Goal: Complete application form

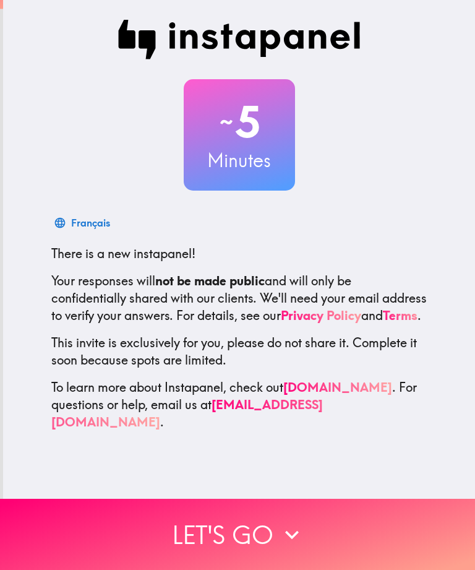
click at [275, 539] on button "Let's go" at bounding box center [237, 534] width 475 height 71
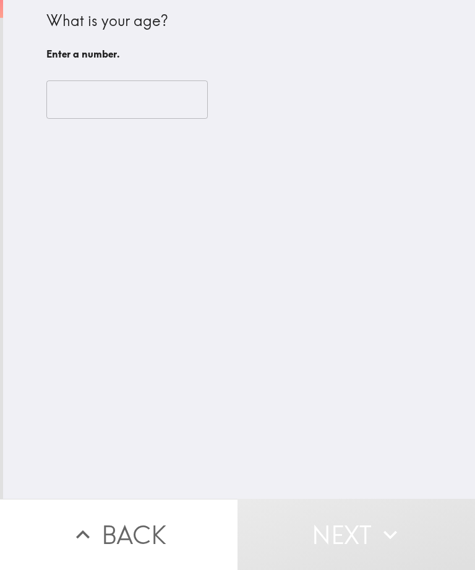
click at [79, 93] on input "number" at bounding box center [126, 99] width 161 height 38
click at [82, 104] on input "number" at bounding box center [126, 99] width 161 height 38
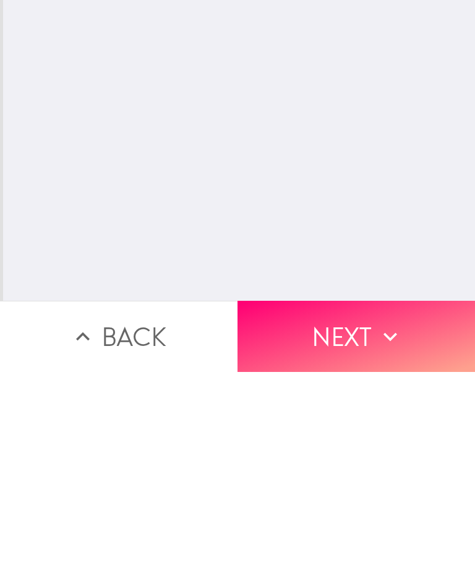
type input "38"
click at [351, 499] on button "Next" at bounding box center [357, 534] width 238 height 71
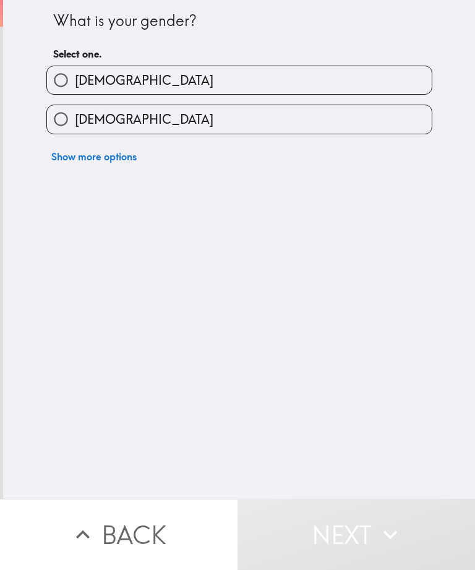
click at [66, 86] on input "[DEMOGRAPHIC_DATA]" at bounding box center [61, 80] width 28 height 28
radio input "true"
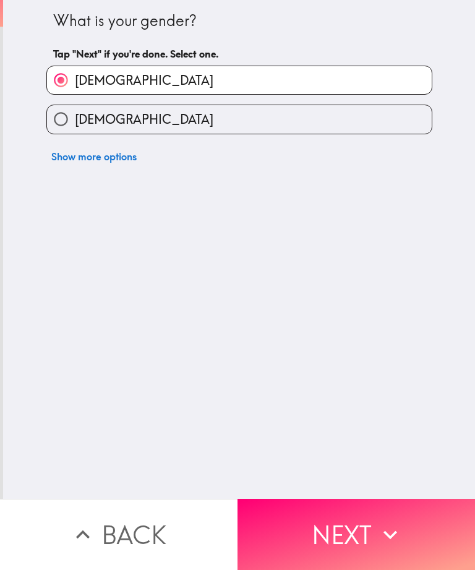
click at [314, 521] on button "Next" at bounding box center [357, 534] width 238 height 71
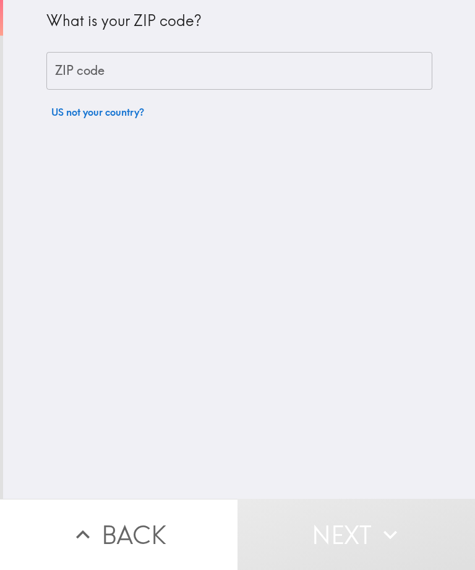
click at [67, 79] on input "ZIP code" at bounding box center [239, 71] width 386 height 38
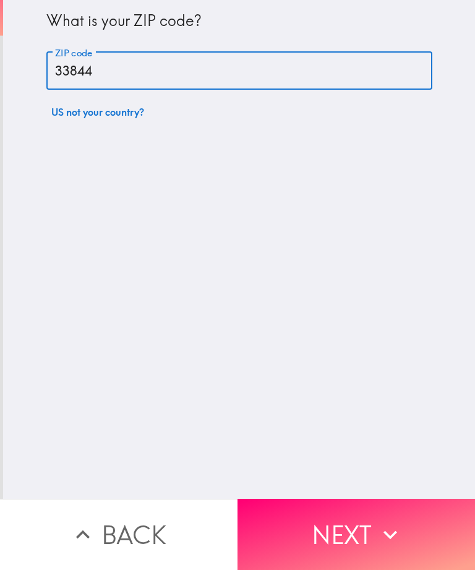
type input "33844"
click at [252, 295] on div "What is your ZIP code? ZIP code 33844 ZIP code US not your country?" at bounding box center [239, 249] width 472 height 499
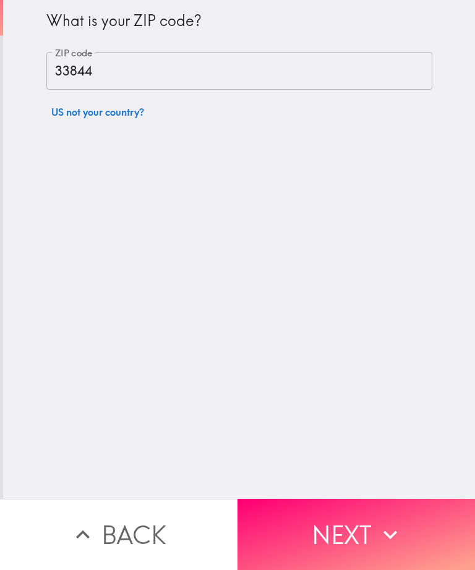
click at [367, 537] on button "Next" at bounding box center [357, 534] width 238 height 71
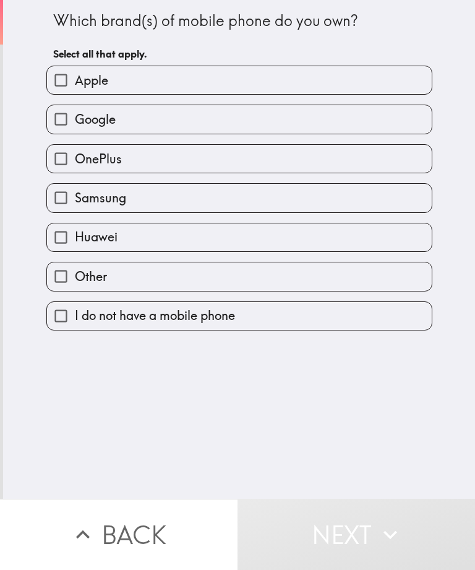
click at [307, 194] on label "Samsung" at bounding box center [239, 198] width 385 height 28
click at [75, 194] on input "Samsung" at bounding box center [61, 198] width 28 height 28
checkbox input "true"
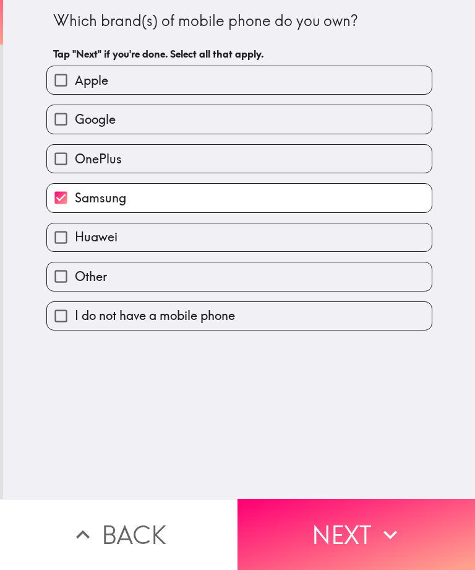
click at [59, 82] on input "Apple" at bounding box center [61, 80] width 28 height 28
checkbox input "true"
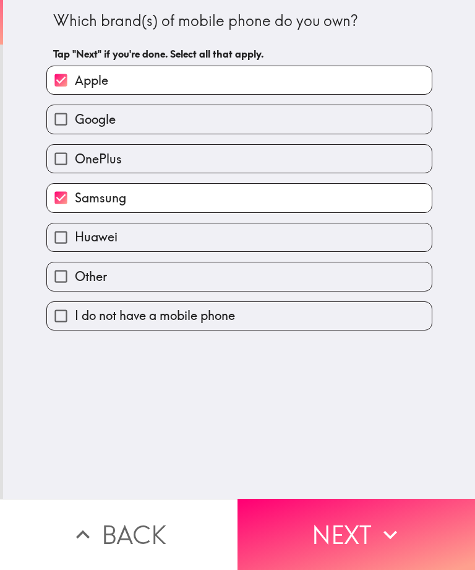
click at [284, 207] on label "Samsung" at bounding box center [239, 198] width 385 height 28
click at [75, 207] on input "Samsung" at bounding box center [61, 198] width 28 height 28
checkbox input "false"
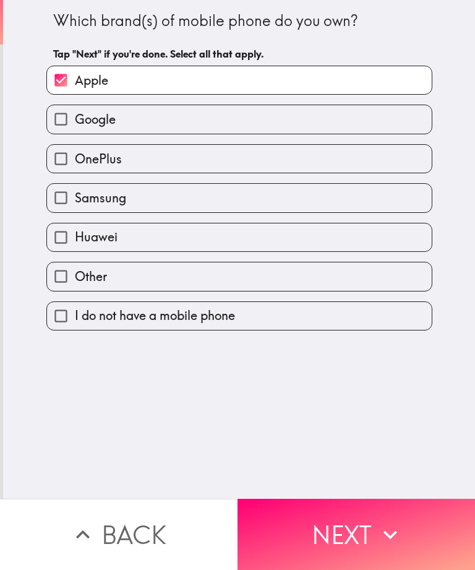
click at [346, 542] on button "Next" at bounding box center [357, 534] width 238 height 71
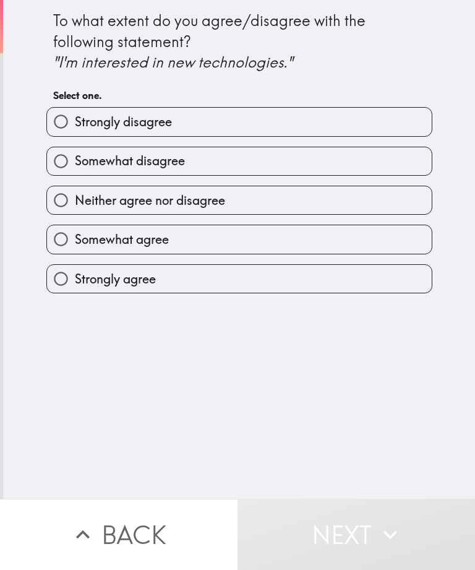
click at [273, 277] on label "Strongly agree" at bounding box center [239, 279] width 385 height 28
click at [75, 277] on input "Strongly agree" at bounding box center [61, 279] width 28 height 28
radio input "true"
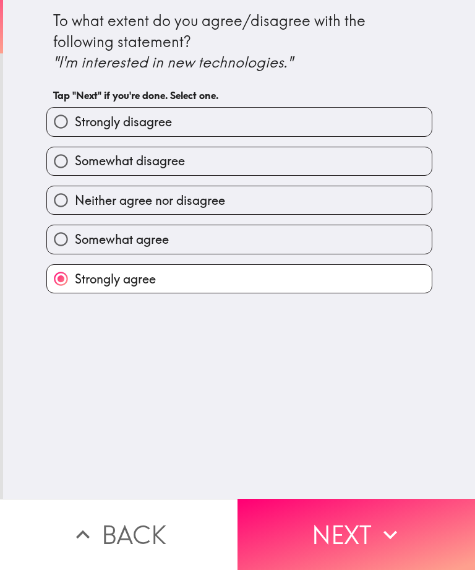
click at [351, 550] on button "Next" at bounding box center [357, 534] width 238 height 71
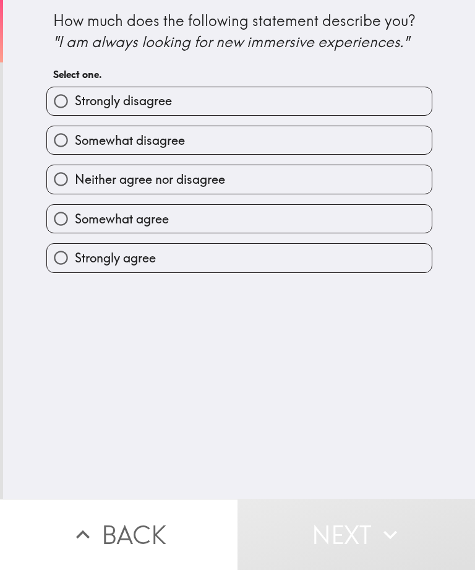
click at [305, 252] on label "Strongly agree" at bounding box center [239, 258] width 385 height 28
click at [75, 252] on input "Strongly agree" at bounding box center [61, 258] width 28 height 28
radio input "true"
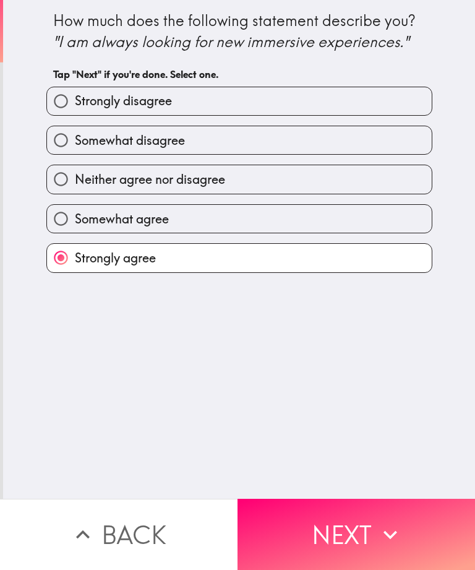
click at [351, 539] on button "Next" at bounding box center [357, 534] width 238 height 71
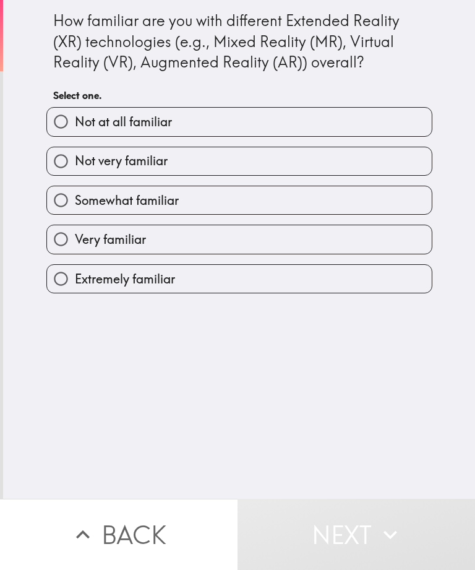
click at [280, 275] on label "Extremely familiar" at bounding box center [239, 279] width 385 height 28
click at [75, 275] on input "Extremely familiar" at bounding box center [61, 279] width 28 height 28
radio input "true"
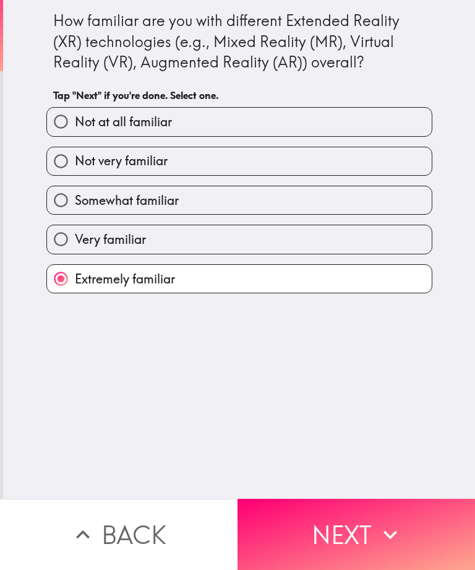
click at [306, 236] on label "Very familiar" at bounding box center [239, 239] width 385 height 28
click at [75, 236] on input "Very familiar" at bounding box center [61, 239] width 28 height 28
radio input "true"
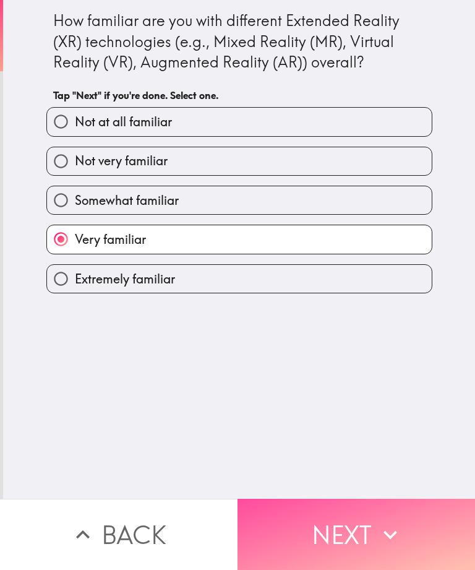
click at [349, 531] on button "Next" at bounding box center [357, 534] width 238 height 71
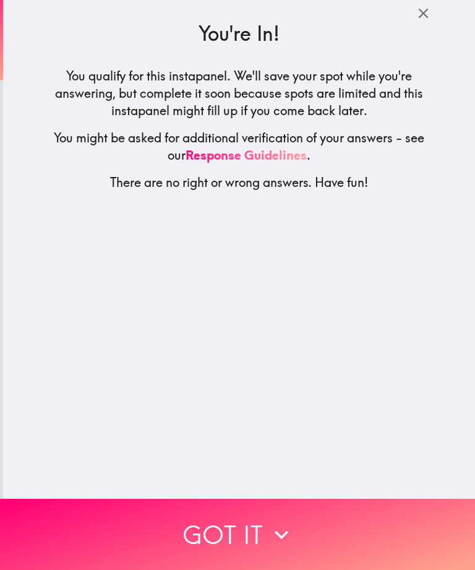
click at [281, 539] on icon "button" at bounding box center [281, 534] width 27 height 27
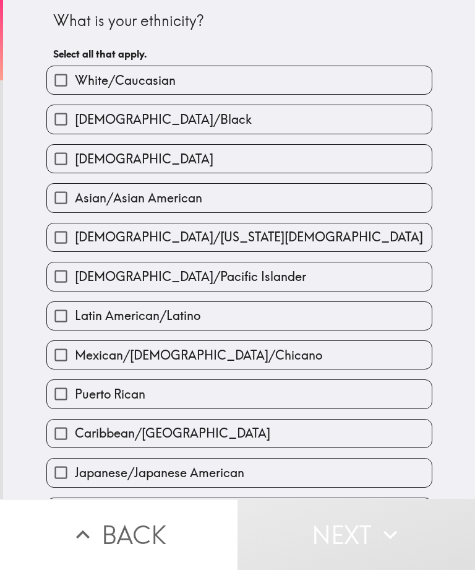
click at [324, 93] on label "White/Caucasian" at bounding box center [239, 80] width 385 height 28
click at [75, 93] on input "White/Caucasian" at bounding box center [61, 80] width 28 height 28
checkbox input "true"
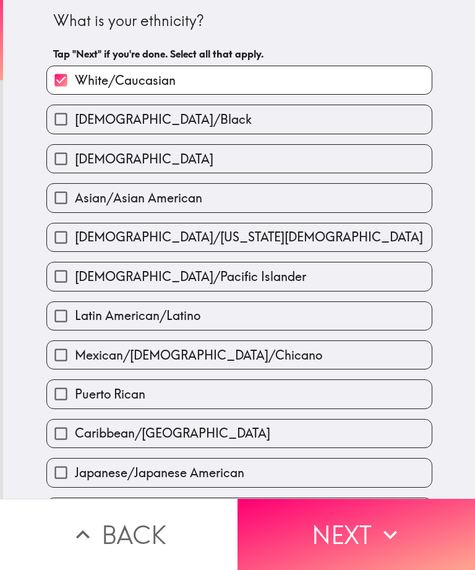
click at [347, 525] on button "Next" at bounding box center [357, 534] width 238 height 71
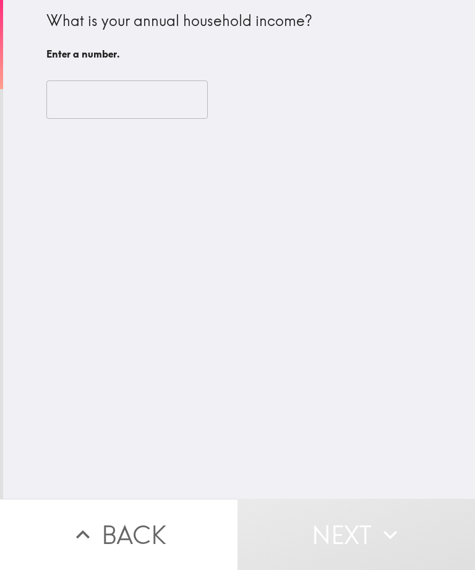
click at [82, 92] on input "number" at bounding box center [126, 99] width 161 height 38
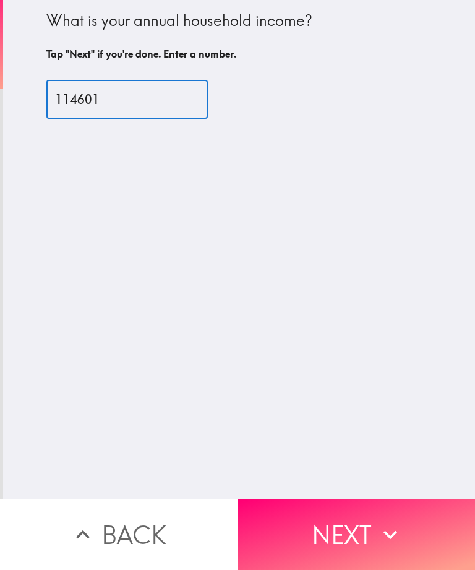
type input "114601"
click at [314, 299] on div "What is your annual household income? Tap "Next" if you're done. Enter a number…" at bounding box center [239, 249] width 472 height 499
click at [363, 531] on button "Next" at bounding box center [357, 534] width 238 height 71
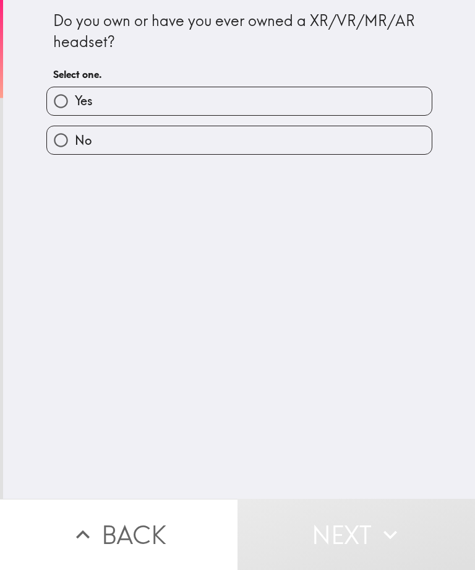
click at [58, 97] on input "Yes" at bounding box center [61, 101] width 28 height 28
radio input "true"
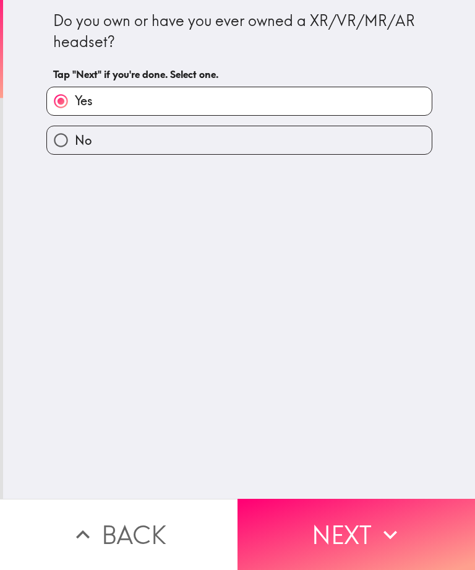
click at [362, 540] on button "Next" at bounding box center [357, 534] width 238 height 71
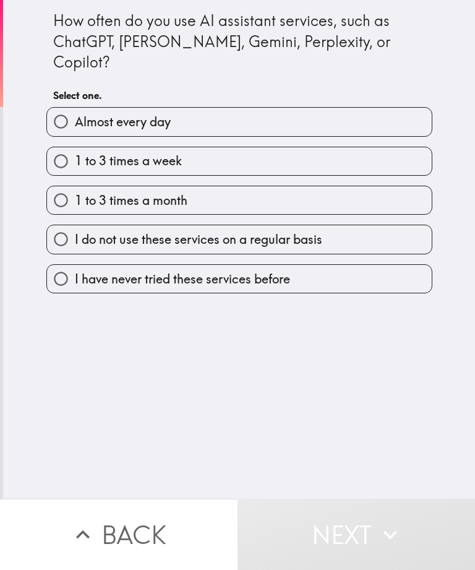
click at [67, 147] on input "1 to 3 times a week" at bounding box center [61, 161] width 28 height 28
radio input "true"
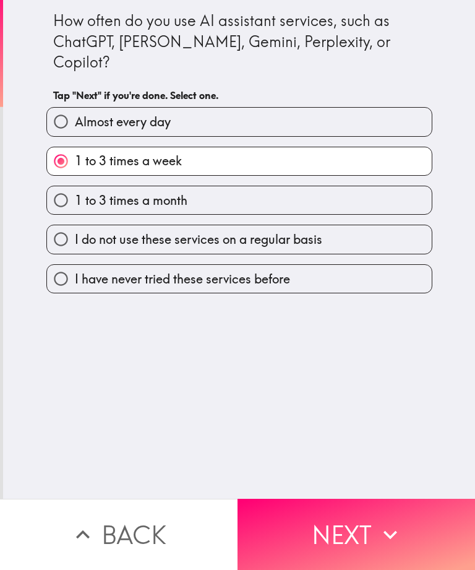
click at [379, 539] on icon "button" at bounding box center [390, 534] width 27 height 27
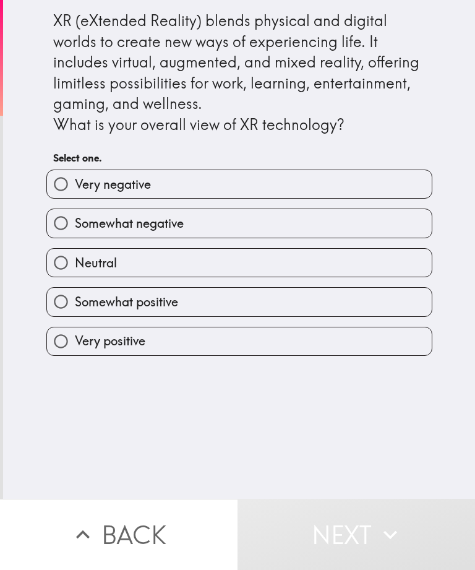
click at [265, 297] on label "Somewhat positive" at bounding box center [239, 302] width 385 height 28
click at [75, 297] on input "Somewhat positive" at bounding box center [61, 302] width 28 height 28
radio input "true"
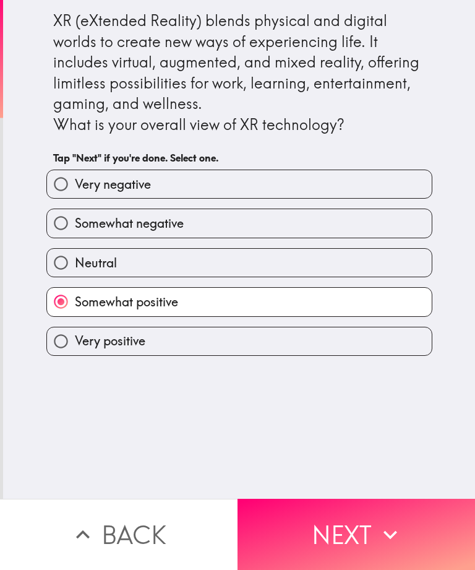
click at [351, 537] on button "Next" at bounding box center [357, 534] width 238 height 71
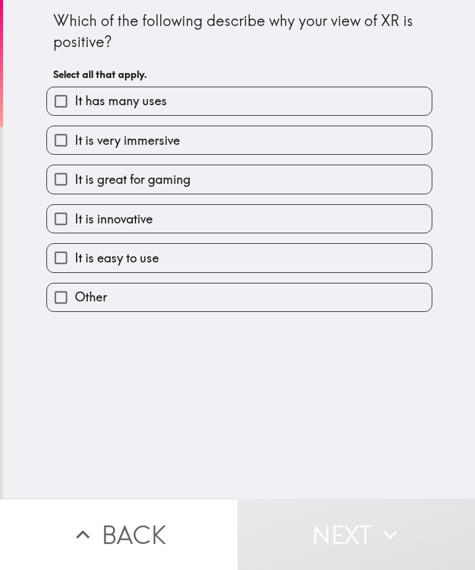
click at [273, 257] on label "It is easy to use" at bounding box center [239, 258] width 385 height 28
click at [75, 257] on input "It is easy to use" at bounding box center [61, 258] width 28 height 28
checkbox input "true"
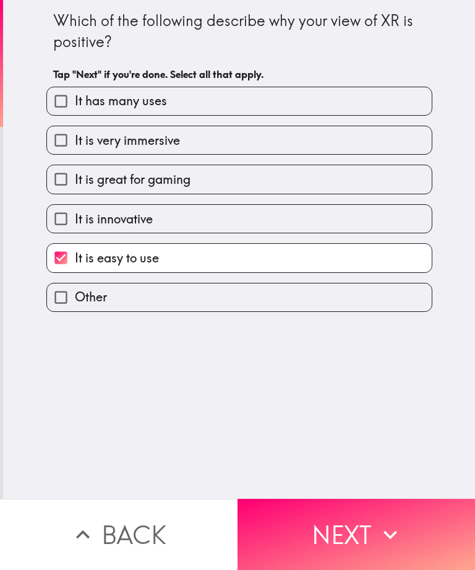
click at [304, 216] on label "It is innovative" at bounding box center [239, 219] width 385 height 28
click at [75, 216] on input "It is innovative" at bounding box center [61, 219] width 28 height 28
checkbox input "true"
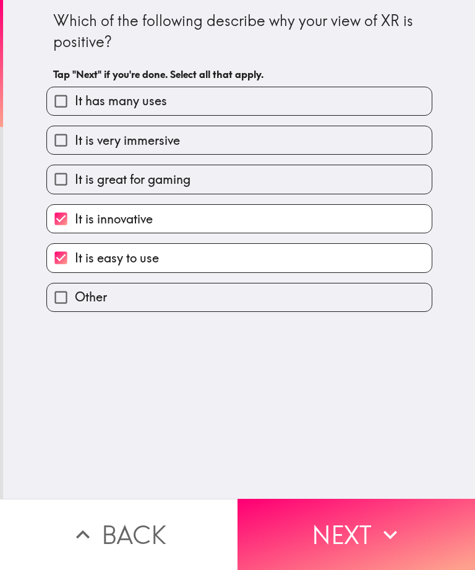
click at [70, 139] on input "It is very immersive" at bounding box center [61, 140] width 28 height 28
checkbox input "true"
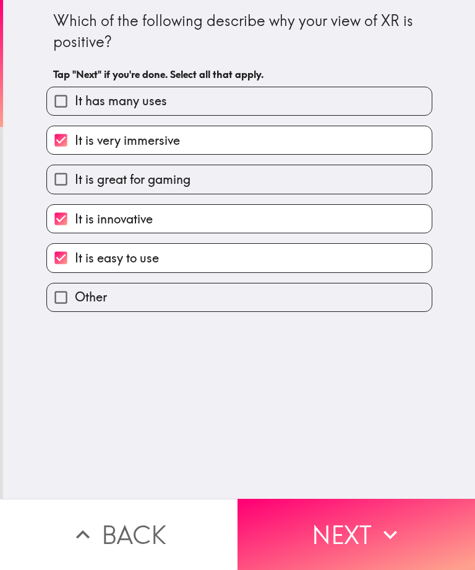
click at [345, 529] on button "Next" at bounding box center [357, 534] width 238 height 71
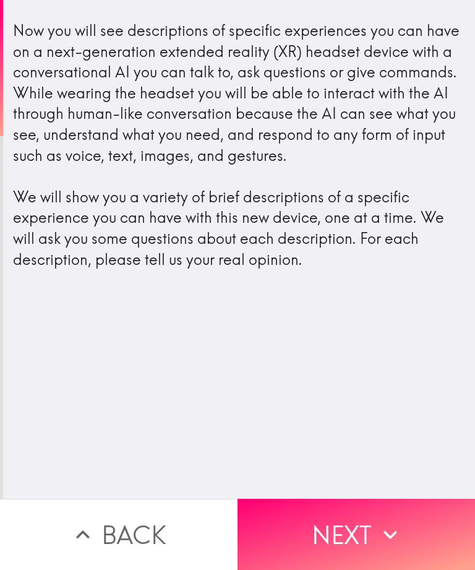
click at [385, 531] on icon "button" at bounding box center [390, 534] width 14 height 9
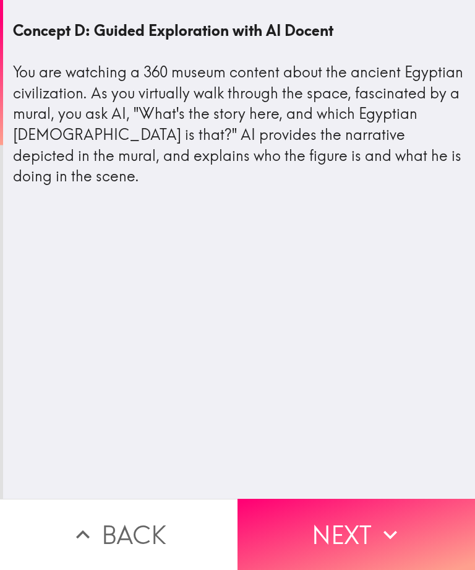
click at [398, 525] on icon "button" at bounding box center [390, 534] width 27 height 27
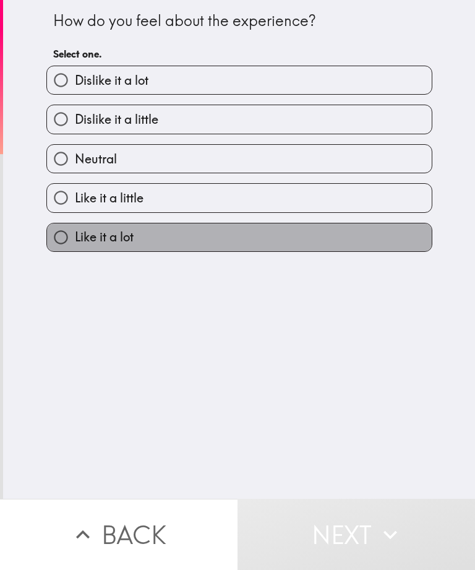
click at [321, 234] on label "Like it a lot" at bounding box center [239, 237] width 385 height 28
click at [75, 234] on input "Like it a lot" at bounding box center [61, 237] width 28 height 28
radio input "true"
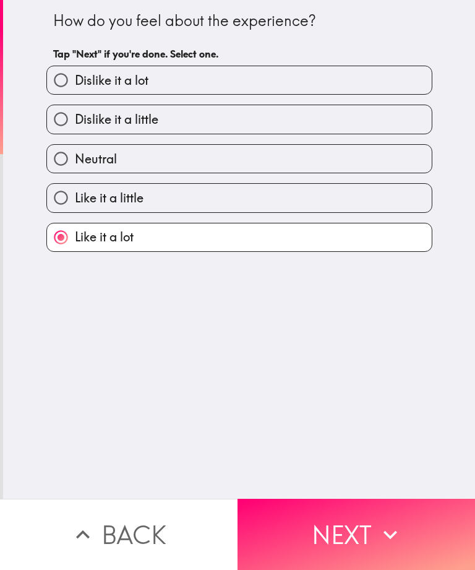
click at [363, 531] on button "Next" at bounding box center [357, 534] width 238 height 71
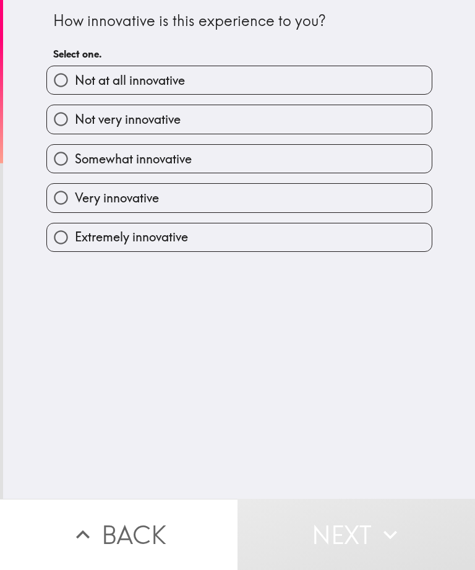
click at [318, 234] on label "Extremely innovative" at bounding box center [239, 237] width 385 height 28
click at [75, 234] on input "Extremely innovative" at bounding box center [61, 237] width 28 height 28
radio input "true"
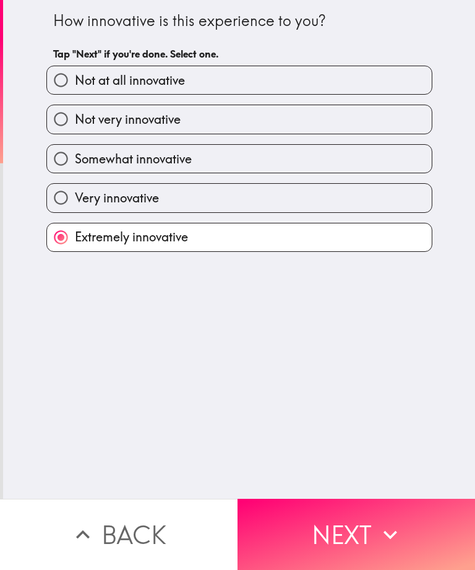
click at [364, 537] on button "Next" at bounding box center [357, 534] width 238 height 71
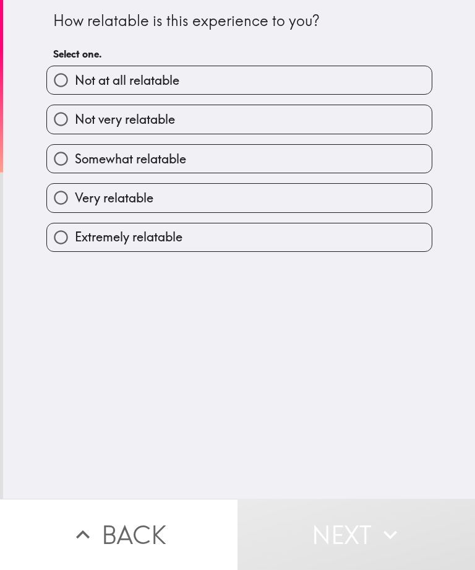
click at [332, 208] on label "Very relatable" at bounding box center [239, 198] width 385 height 28
click at [75, 208] on input "Very relatable" at bounding box center [61, 198] width 28 height 28
radio input "true"
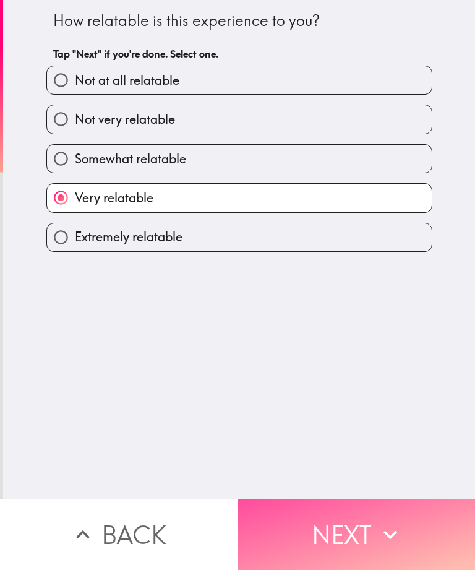
click at [374, 530] on button "Next" at bounding box center [357, 534] width 238 height 71
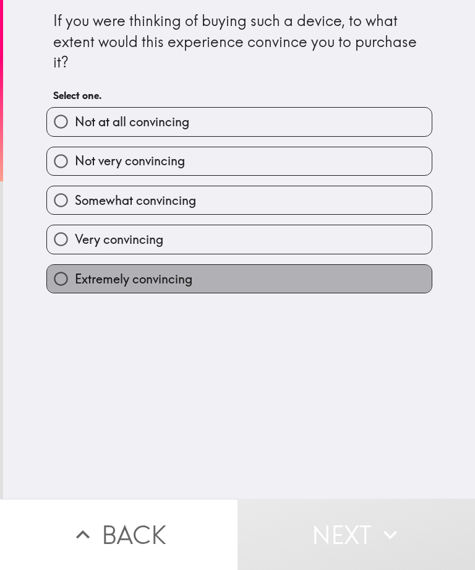
click at [289, 276] on label "Extremely convincing" at bounding box center [239, 279] width 385 height 28
click at [75, 276] on input "Extremely convincing" at bounding box center [61, 279] width 28 height 28
radio input "true"
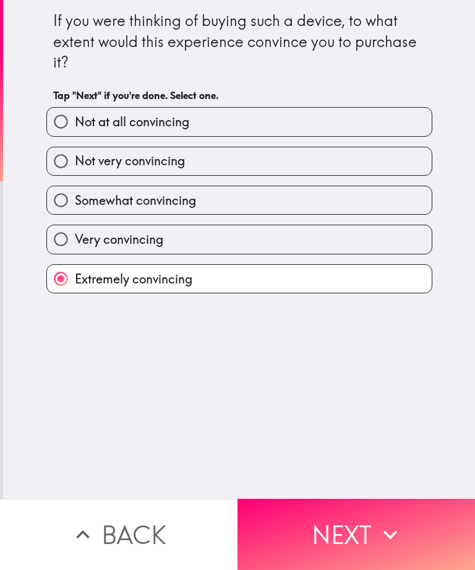
click at [366, 542] on button "Next" at bounding box center [357, 534] width 238 height 71
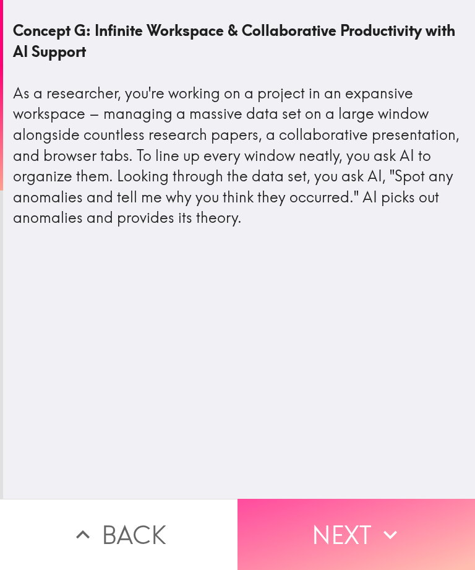
click at [386, 527] on icon "button" at bounding box center [390, 534] width 27 height 27
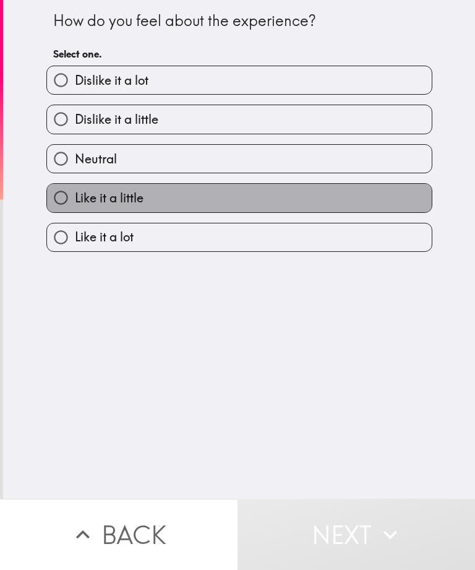
click at [314, 202] on label "Like it a little" at bounding box center [239, 198] width 385 height 28
click at [75, 202] on input "Like it a little" at bounding box center [61, 198] width 28 height 28
radio input "true"
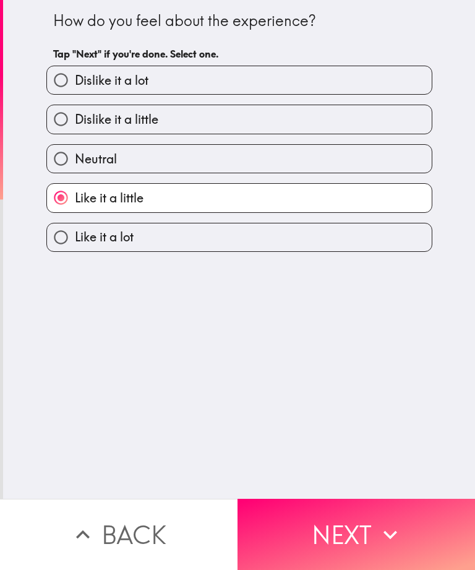
click at [354, 544] on button "Next" at bounding box center [357, 534] width 238 height 71
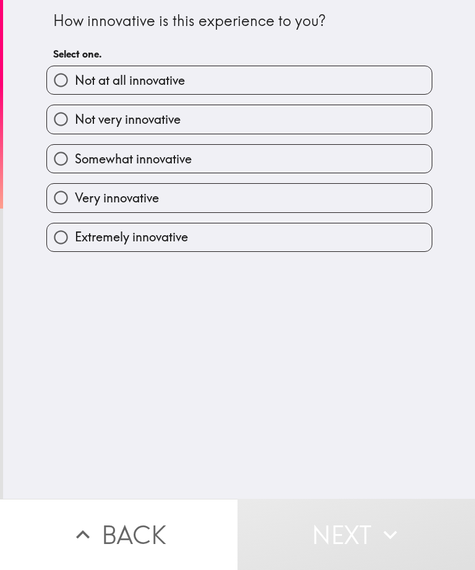
click at [309, 207] on label "Very innovative" at bounding box center [239, 198] width 385 height 28
click at [75, 207] on input "Very innovative" at bounding box center [61, 198] width 28 height 28
radio input "true"
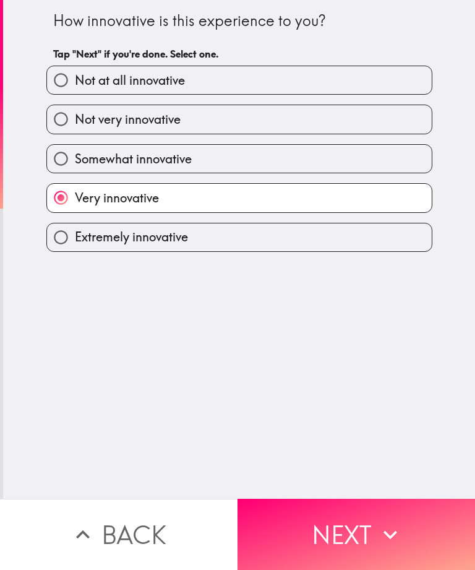
click at [347, 532] on button "Next" at bounding box center [357, 534] width 238 height 71
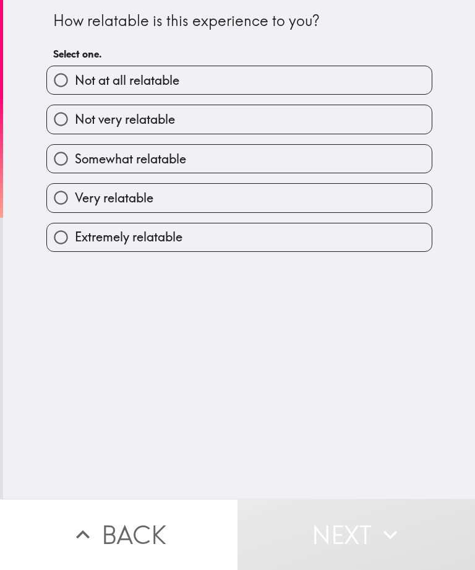
click at [328, 165] on label "Somewhat relatable" at bounding box center [239, 159] width 385 height 28
click at [75, 165] on input "Somewhat relatable" at bounding box center [61, 159] width 28 height 28
radio input "true"
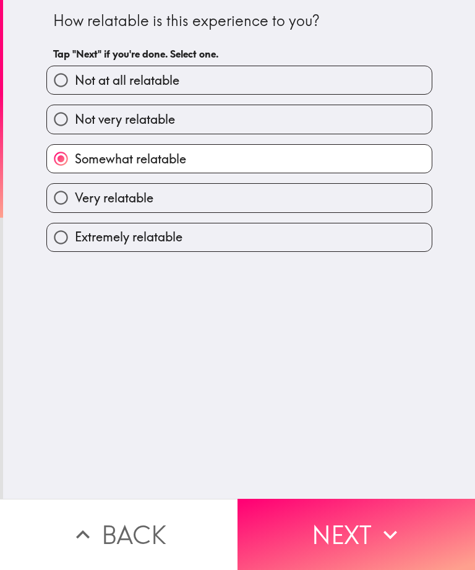
click at [353, 534] on button "Next" at bounding box center [357, 534] width 238 height 71
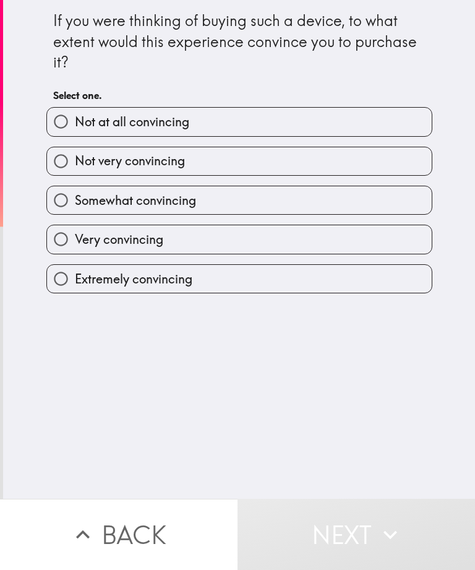
click at [303, 239] on label "Very convincing" at bounding box center [239, 239] width 385 height 28
click at [75, 239] on input "Very convincing" at bounding box center [61, 239] width 28 height 28
radio input "true"
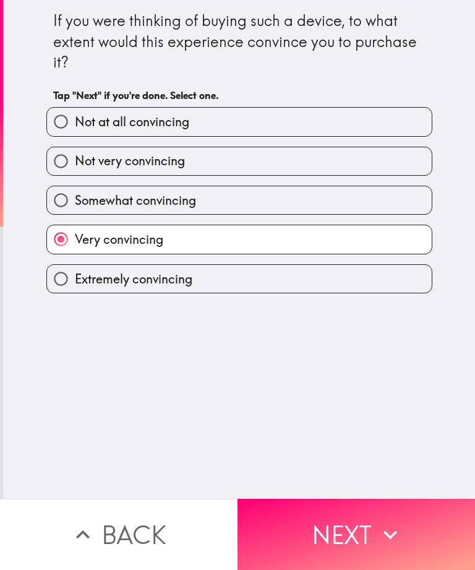
click at [348, 532] on button "Next" at bounding box center [357, 534] width 238 height 71
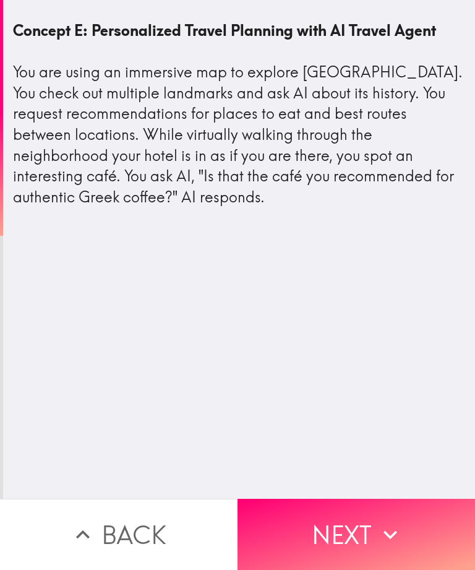
click at [384, 532] on icon "button" at bounding box center [390, 534] width 14 height 9
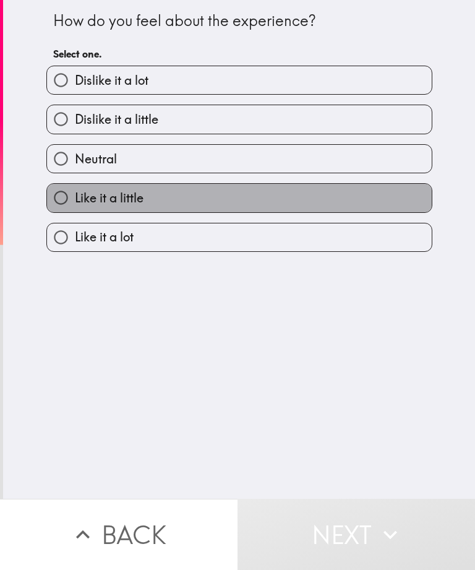
click at [304, 197] on label "Like it a little" at bounding box center [239, 198] width 385 height 28
click at [75, 197] on input "Like it a little" at bounding box center [61, 198] width 28 height 28
radio input "true"
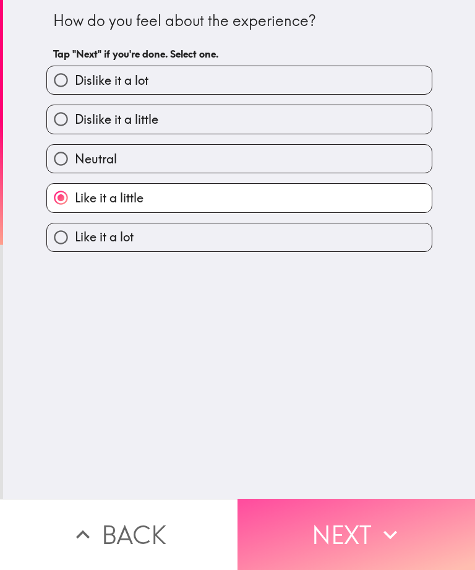
click at [354, 531] on button "Next" at bounding box center [357, 534] width 238 height 71
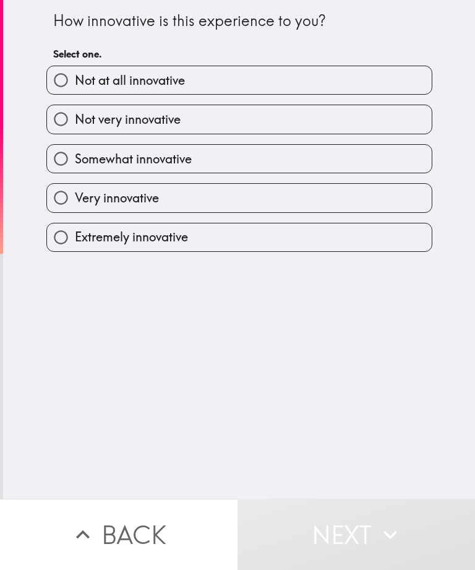
click at [303, 238] on label "Extremely innovative" at bounding box center [239, 237] width 385 height 28
click at [75, 238] on input "Extremely innovative" at bounding box center [61, 237] width 28 height 28
radio input "true"
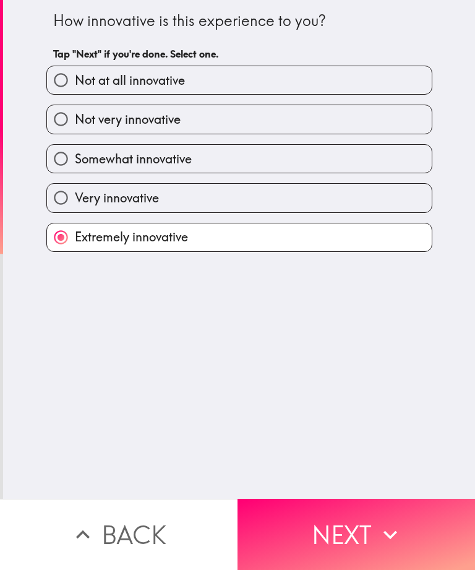
click at [357, 541] on button "Next" at bounding box center [357, 534] width 238 height 71
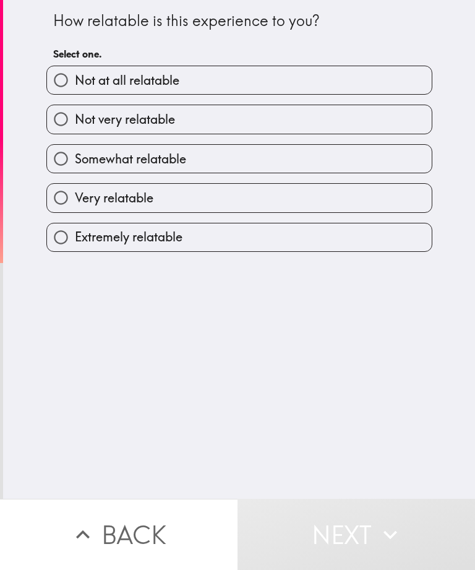
click at [295, 195] on label "Very relatable" at bounding box center [239, 198] width 385 height 28
click at [75, 195] on input "Very relatable" at bounding box center [61, 198] width 28 height 28
radio input "true"
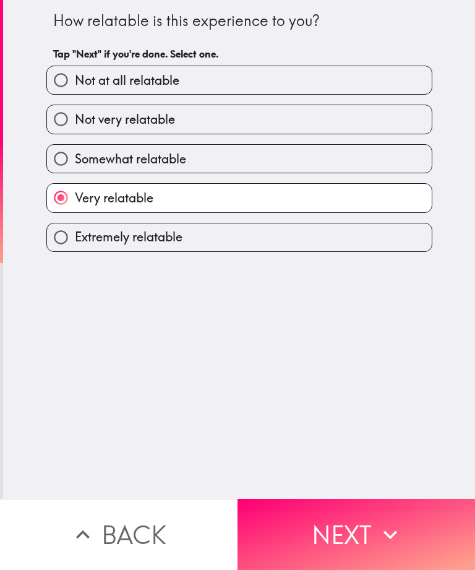
click at [330, 522] on button "Next" at bounding box center [357, 534] width 238 height 71
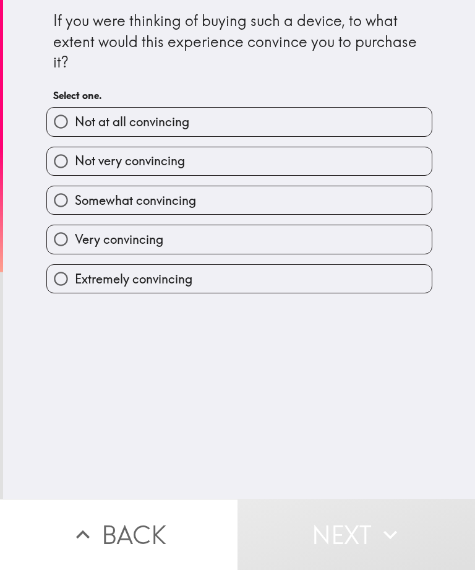
click at [306, 192] on label "Somewhat convincing" at bounding box center [239, 200] width 385 height 28
click at [75, 192] on input "Somewhat convincing" at bounding box center [61, 200] width 28 height 28
radio input "true"
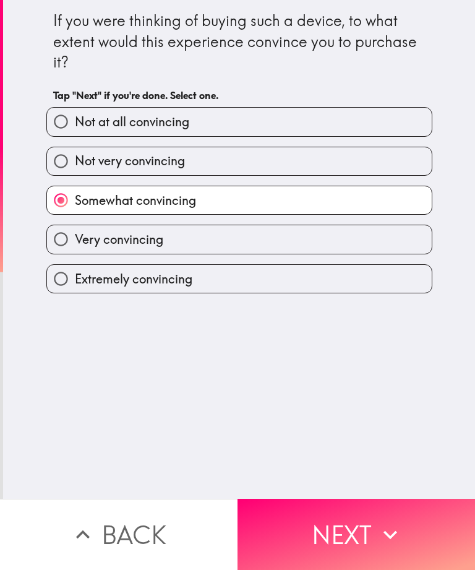
click at [325, 537] on button "Next" at bounding box center [357, 534] width 238 height 71
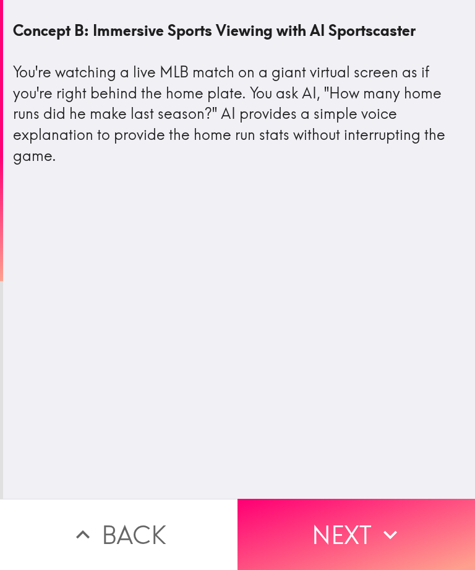
click at [372, 516] on button "Next" at bounding box center [357, 534] width 238 height 71
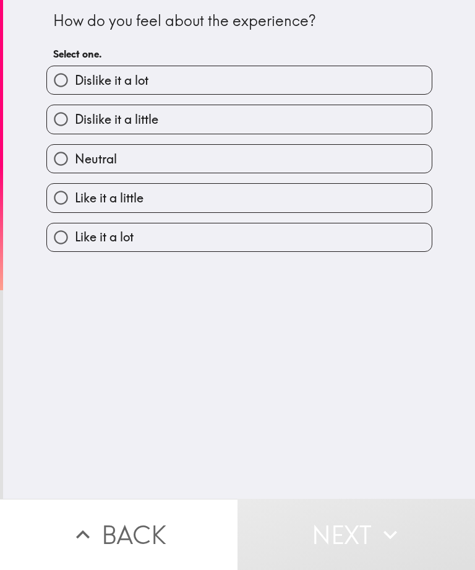
click at [294, 234] on label "Like it a lot" at bounding box center [239, 237] width 385 height 28
click at [75, 234] on input "Like it a lot" at bounding box center [61, 237] width 28 height 28
radio input "true"
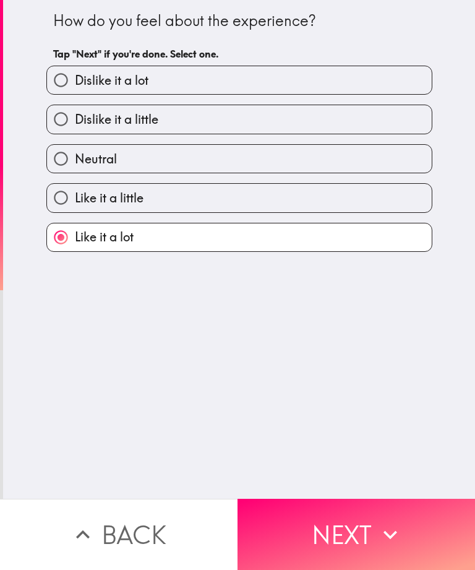
click at [344, 510] on button "Next" at bounding box center [357, 534] width 238 height 71
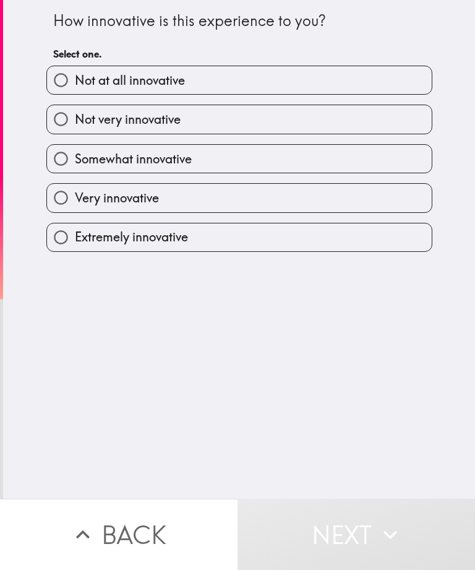
click at [296, 199] on label "Very innovative" at bounding box center [239, 198] width 385 height 28
click at [75, 199] on input "Very innovative" at bounding box center [61, 198] width 28 height 28
radio input "true"
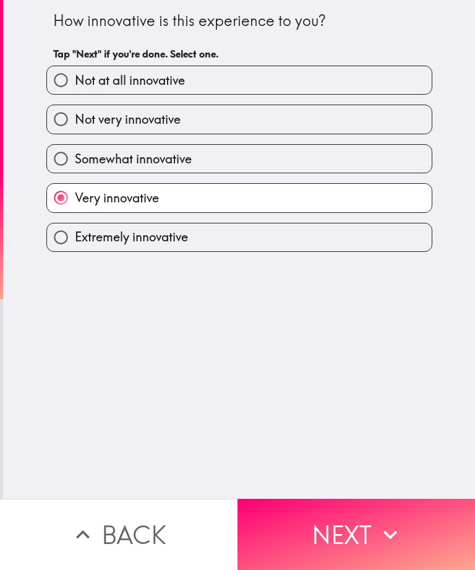
click at [325, 524] on button "Next" at bounding box center [357, 534] width 238 height 71
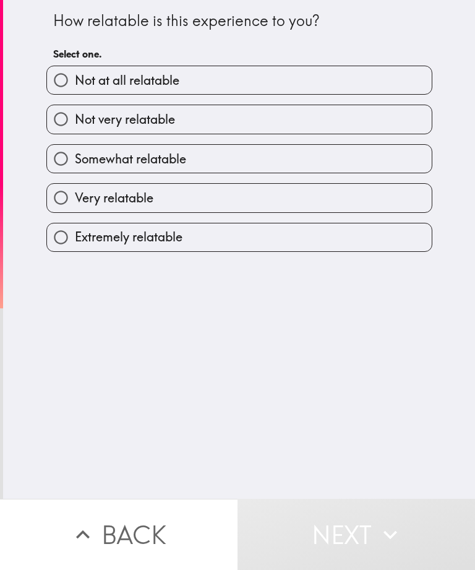
click at [298, 238] on label "Extremely relatable" at bounding box center [239, 237] width 385 height 28
click at [75, 238] on input "Extremely relatable" at bounding box center [61, 237] width 28 height 28
radio input "true"
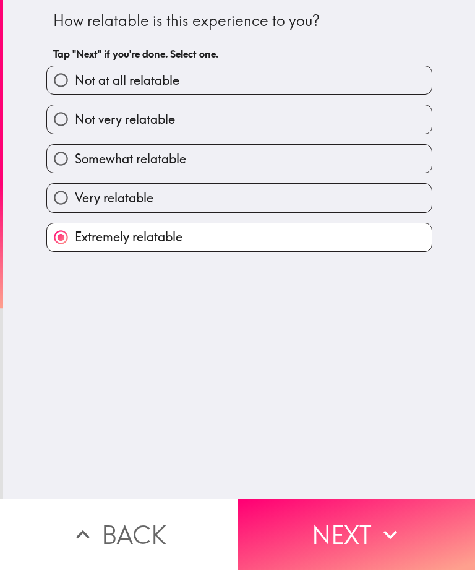
click at [336, 520] on button "Next" at bounding box center [357, 534] width 238 height 71
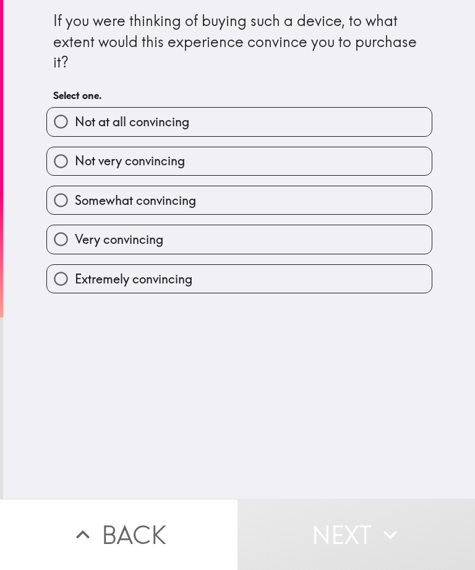
click at [286, 272] on label "Extremely convincing" at bounding box center [239, 279] width 385 height 28
click at [75, 272] on input "Extremely convincing" at bounding box center [61, 279] width 28 height 28
radio input "true"
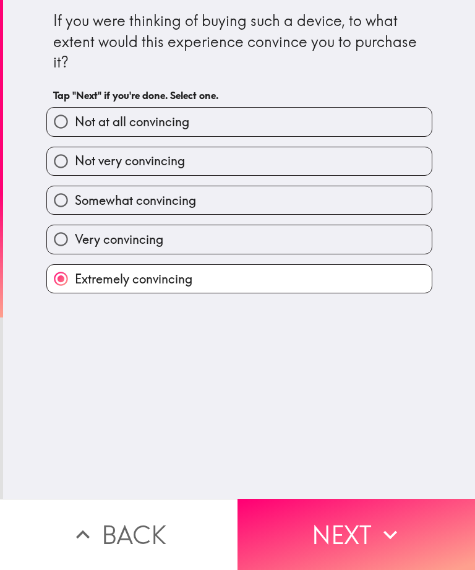
click at [332, 533] on button "Next" at bounding box center [357, 534] width 238 height 71
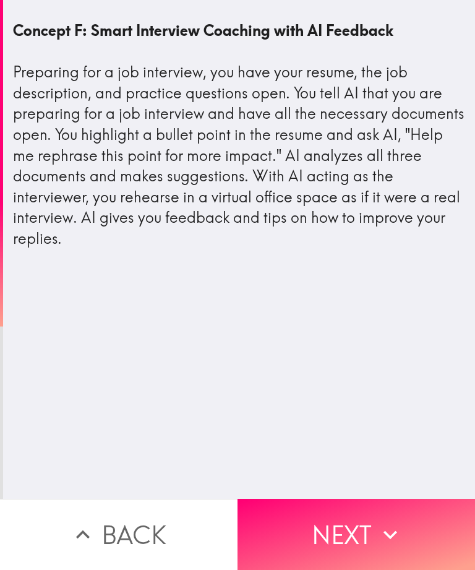
click at [382, 524] on icon "button" at bounding box center [390, 534] width 27 height 27
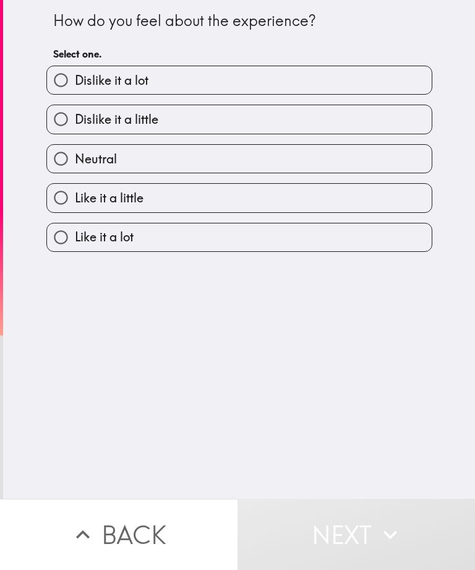
click at [342, 199] on label "Like it a little" at bounding box center [239, 198] width 385 height 28
click at [75, 199] on input "Like it a little" at bounding box center [61, 198] width 28 height 28
radio input "true"
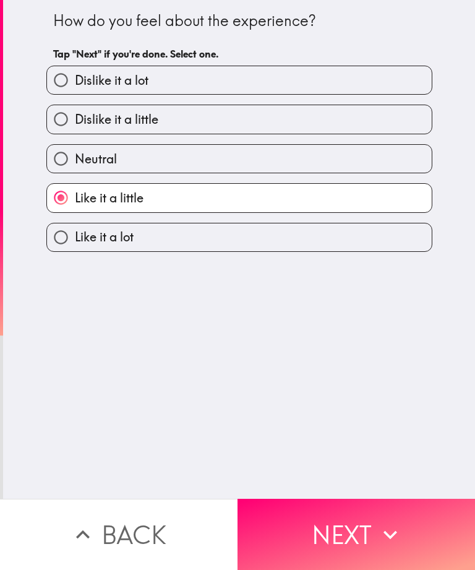
click at [354, 520] on button "Next" at bounding box center [357, 534] width 238 height 71
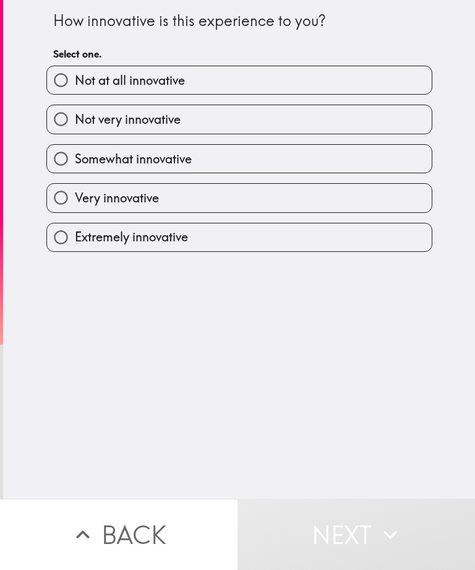
click at [344, 171] on label "Somewhat innovative" at bounding box center [239, 159] width 385 height 28
click at [75, 171] on input "Somewhat innovative" at bounding box center [61, 159] width 28 height 28
radio input "true"
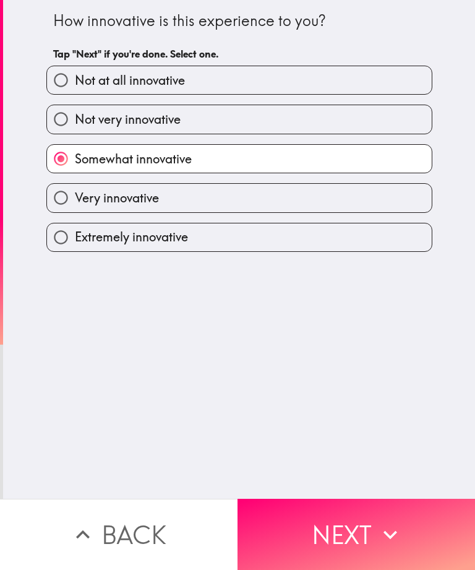
click at [276, 530] on button "Next" at bounding box center [357, 534] width 238 height 71
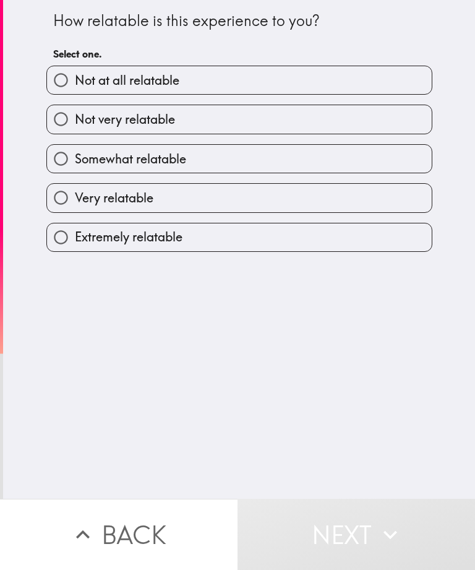
click at [369, 166] on label "Somewhat relatable" at bounding box center [239, 159] width 385 height 28
click at [75, 166] on input "Somewhat relatable" at bounding box center [61, 159] width 28 height 28
radio input "true"
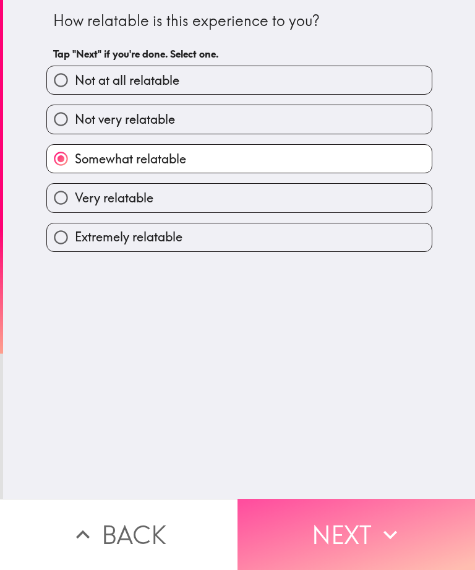
click at [343, 531] on button "Next" at bounding box center [357, 534] width 238 height 71
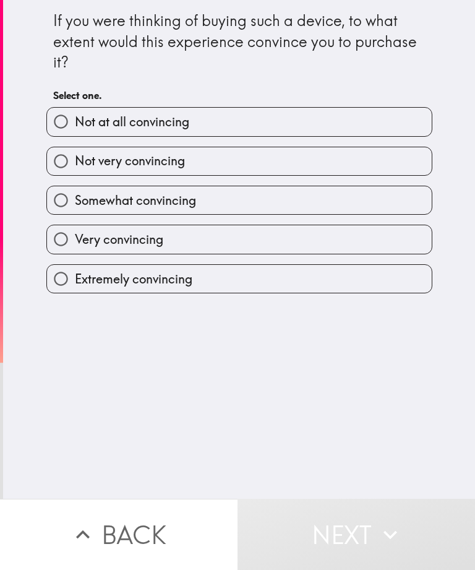
click at [321, 198] on label "Somewhat convincing" at bounding box center [239, 200] width 385 height 28
click at [75, 198] on input "Somewhat convincing" at bounding box center [61, 200] width 28 height 28
radio input "true"
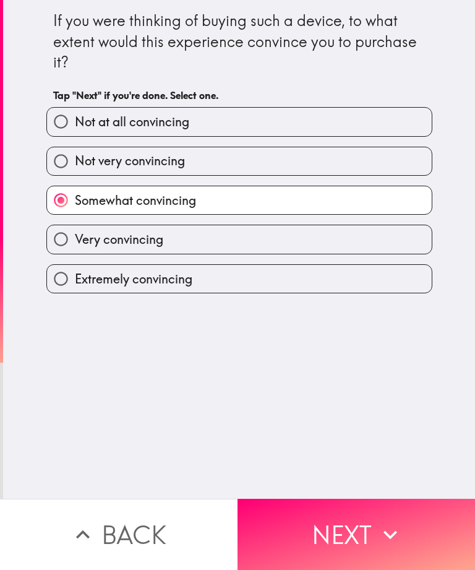
click at [341, 534] on button "Next" at bounding box center [357, 534] width 238 height 71
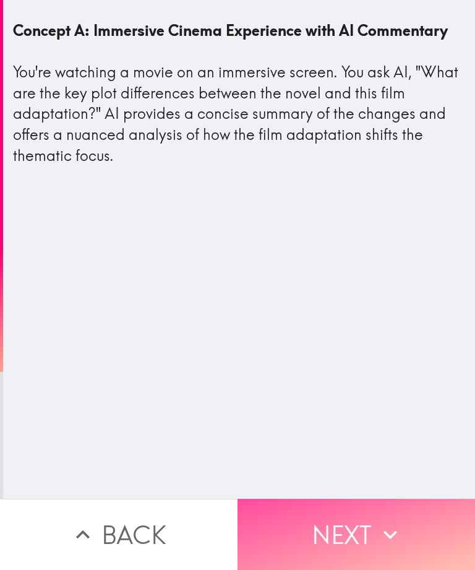
click at [390, 523] on icon "button" at bounding box center [390, 534] width 27 height 27
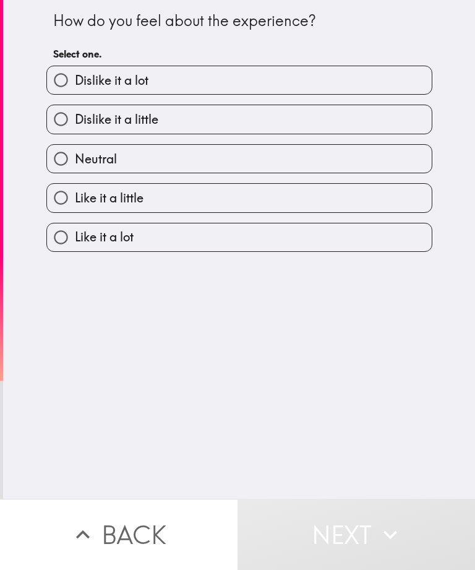
click at [359, 209] on label "Like it a little" at bounding box center [239, 198] width 385 height 28
click at [75, 209] on input "Like it a little" at bounding box center [61, 198] width 28 height 28
radio input "true"
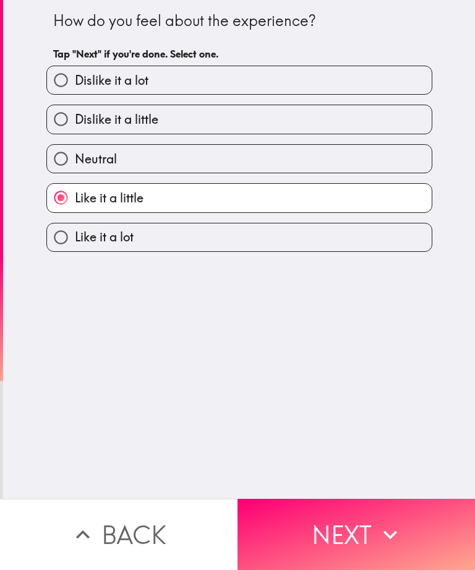
click at [369, 529] on button "Next" at bounding box center [357, 534] width 238 height 71
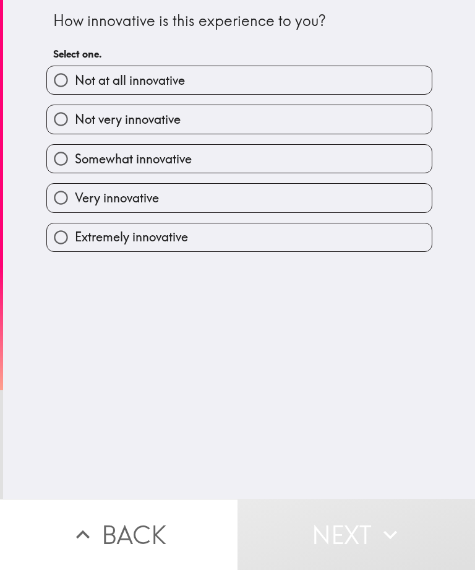
click at [362, 166] on label "Somewhat innovative" at bounding box center [239, 159] width 385 height 28
click at [75, 166] on input "Somewhat innovative" at bounding box center [61, 159] width 28 height 28
radio input "true"
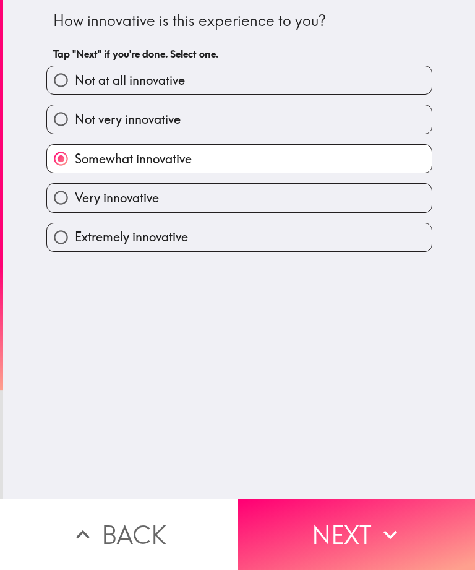
click at [366, 525] on button "Next" at bounding box center [357, 534] width 238 height 71
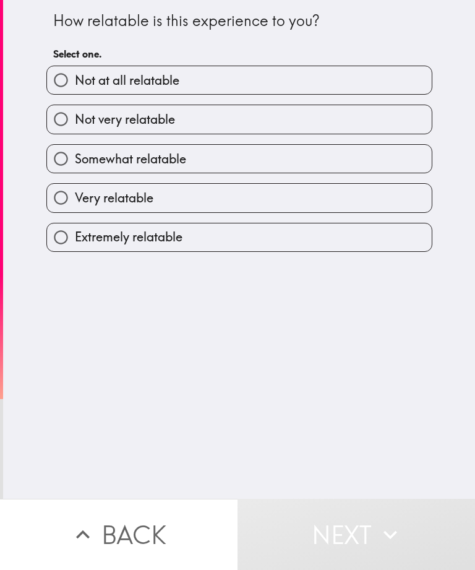
click at [387, 126] on label "Not very relatable" at bounding box center [239, 119] width 385 height 28
click at [75, 126] on input "Not very relatable" at bounding box center [61, 119] width 28 height 28
radio input "true"
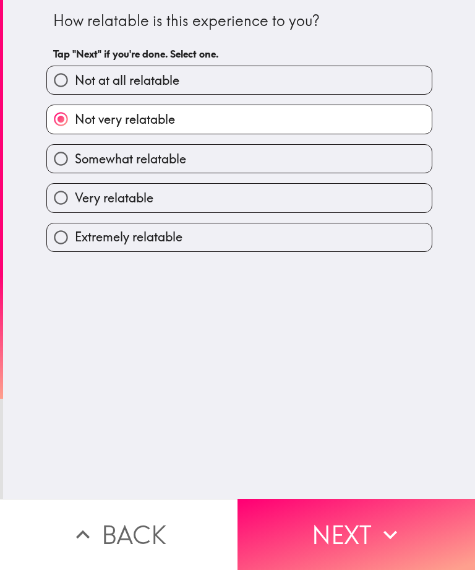
click at [356, 521] on button "Next" at bounding box center [357, 534] width 238 height 71
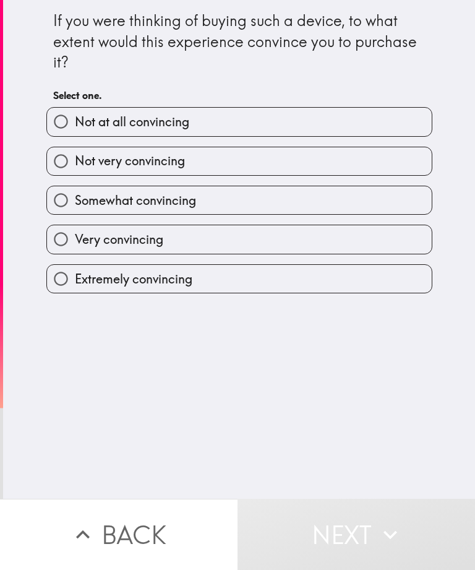
click at [374, 189] on label "Somewhat convincing" at bounding box center [239, 200] width 385 height 28
click at [75, 189] on input "Somewhat convincing" at bounding box center [61, 200] width 28 height 28
radio input "true"
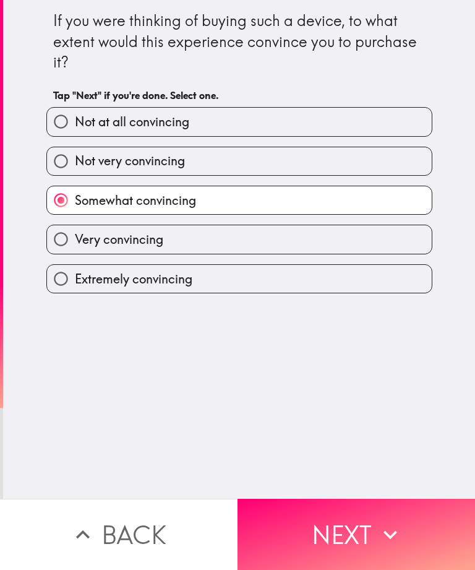
click at [350, 507] on button "Next" at bounding box center [357, 534] width 238 height 71
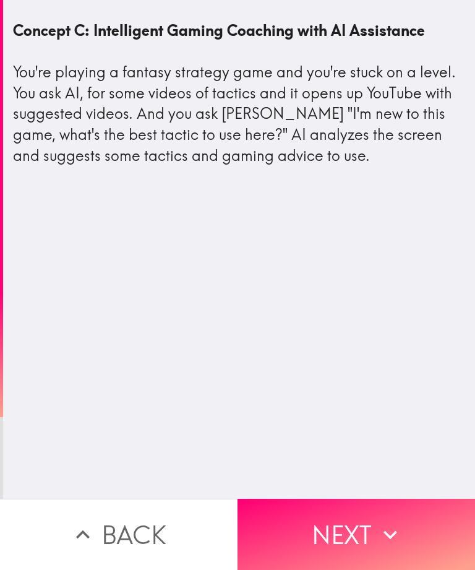
click at [372, 524] on button "Next" at bounding box center [357, 534] width 238 height 71
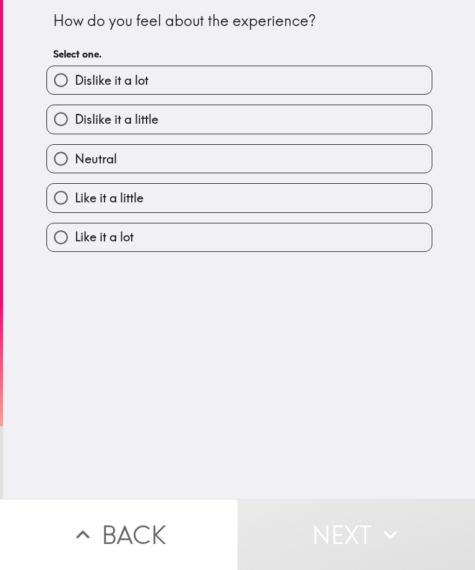
click at [372, 161] on label "Neutral" at bounding box center [239, 159] width 385 height 28
click at [75, 161] on input "Neutral" at bounding box center [61, 159] width 28 height 28
radio input "true"
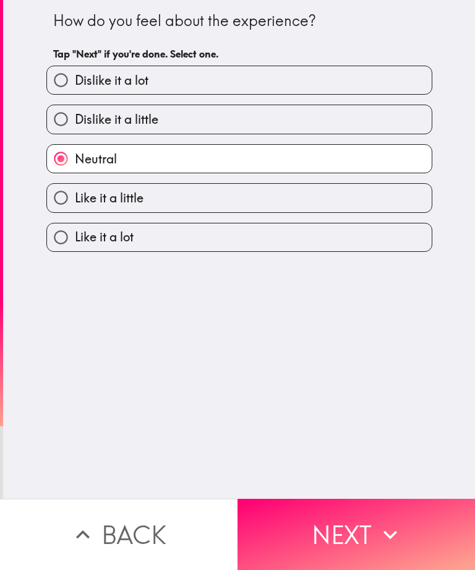
click at [353, 541] on button "Next" at bounding box center [357, 534] width 238 height 71
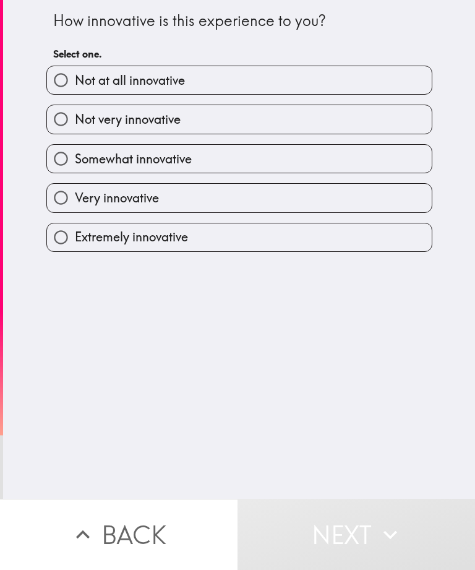
click at [354, 221] on div "Extremely innovative" at bounding box center [234, 232] width 396 height 39
click at [347, 194] on label "Very innovative" at bounding box center [239, 198] width 385 height 28
click at [75, 194] on input "Very innovative" at bounding box center [61, 198] width 28 height 28
radio input "true"
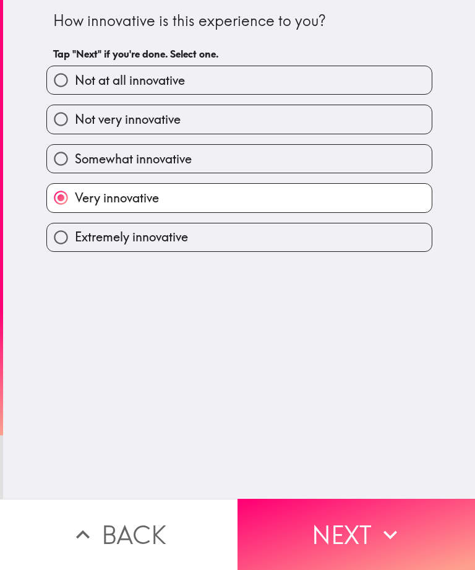
click at [349, 532] on button "Next" at bounding box center [357, 534] width 238 height 71
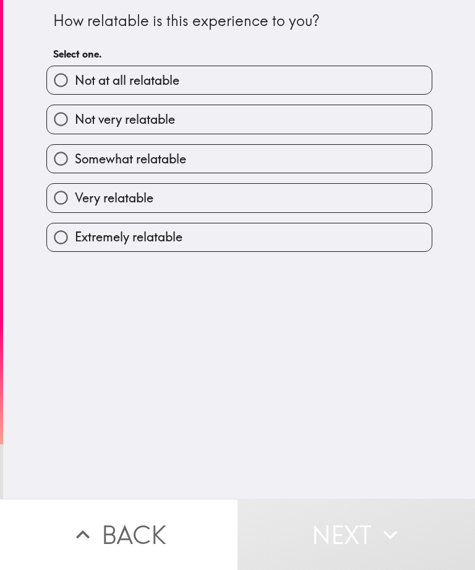
click at [364, 173] on label "Somewhat relatable" at bounding box center [239, 159] width 385 height 28
click at [75, 173] on input "Somewhat relatable" at bounding box center [61, 159] width 28 height 28
radio input "true"
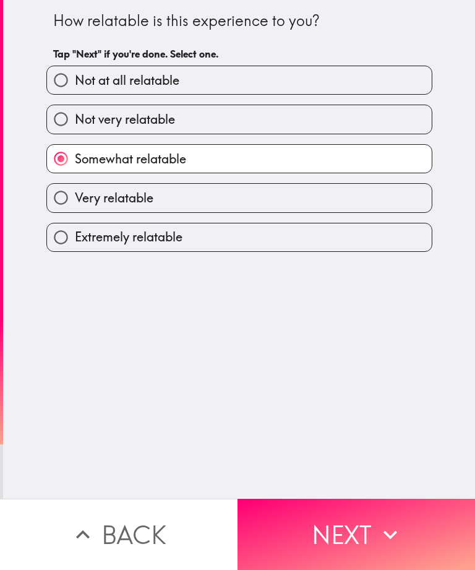
click at [348, 208] on label "Very relatable" at bounding box center [239, 198] width 385 height 28
click at [75, 208] on input "Very relatable" at bounding box center [61, 198] width 28 height 28
radio input "true"
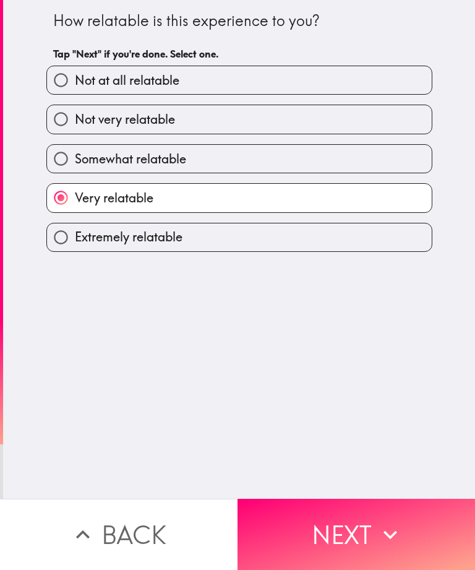
click at [367, 528] on button "Next" at bounding box center [357, 534] width 238 height 71
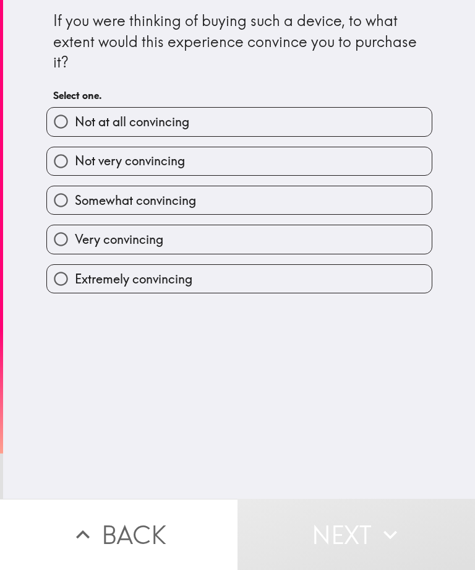
click at [356, 198] on label "Somewhat convincing" at bounding box center [239, 200] width 385 height 28
click at [75, 198] on input "Somewhat convincing" at bounding box center [61, 200] width 28 height 28
radio input "true"
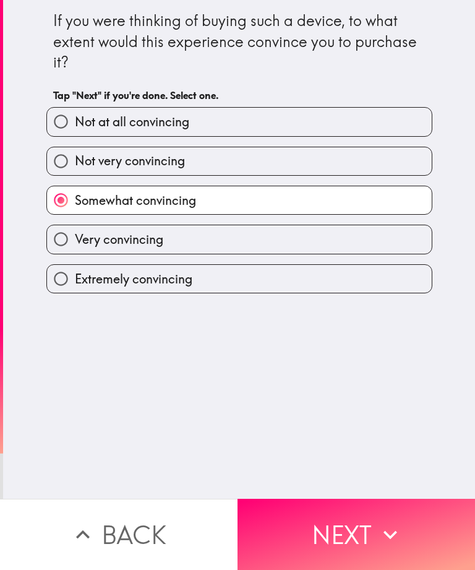
click at [349, 516] on button "Next" at bounding box center [357, 534] width 238 height 71
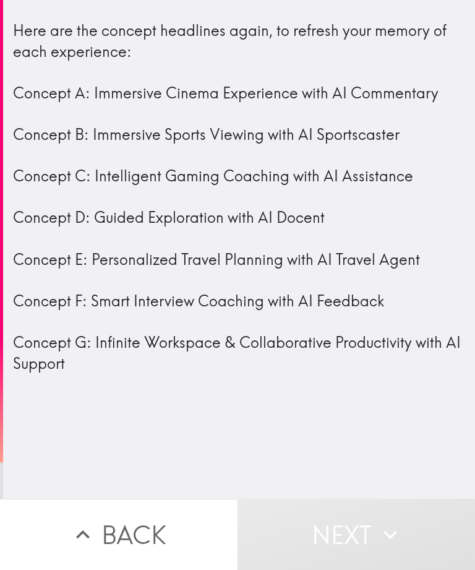
click at [351, 187] on div "Here are the concept headlines again, to refresh your memory of each experience…" at bounding box center [239, 196] width 452 height 353
click at [338, 176] on div "Here are the concept headlines again, to refresh your memory of each experience…" at bounding box center [239, 196] width 452 height 353
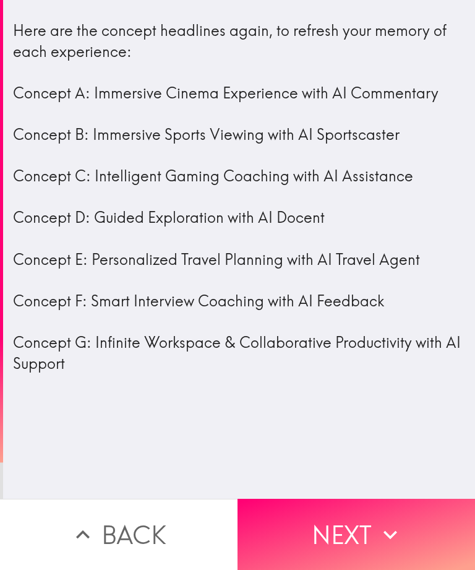
click at [310, 533] on button "Next" at bounding box center [357, 534] width 238 height 71
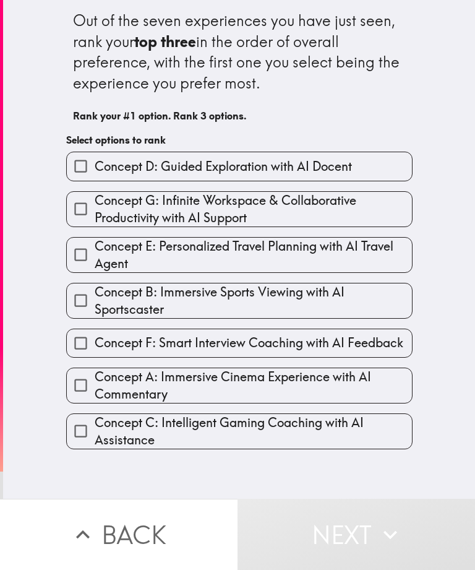
click at [293, 341] on span "Concept F: Smart Interview Coaching with AI Feedback" at bounding box center [249, 342] width 309 height 17
click at [95, 341] on input "Concept F: Smart Interview Coaching with AI Feedback" at bounding box center [81, 343] width 28 height 28
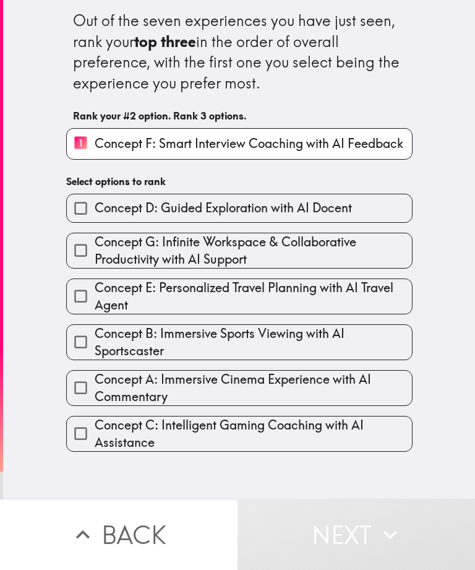
click at [306, 395] on span "Concept A: Immersive Cinema Experience with AI Commentary" at bounding box center [253, 387] width 317 height 35
click at [95, 395] on input "Concept A: Immersive Cinema Experience with AI Commentary" at bounding box center [81, 388] width 28 height 28
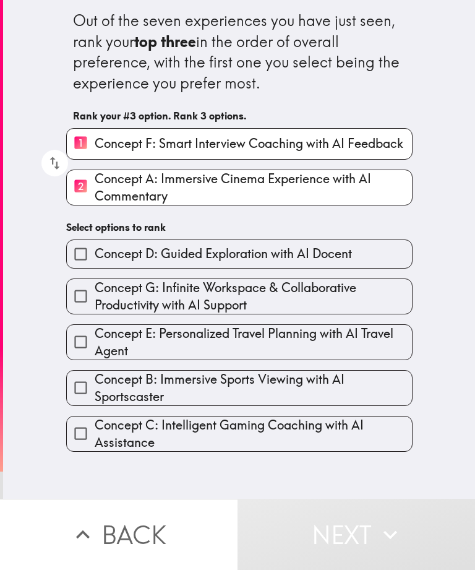
click at [352, 245] on span "Concept D: Guided Exploration with AI Docent" at bounding box center [223, 253] width 257 height 17
click at [95, 244] on input "Concept D: Guided Exploration with AI Docent" at bounding box center [81, 254] width 28 height 28
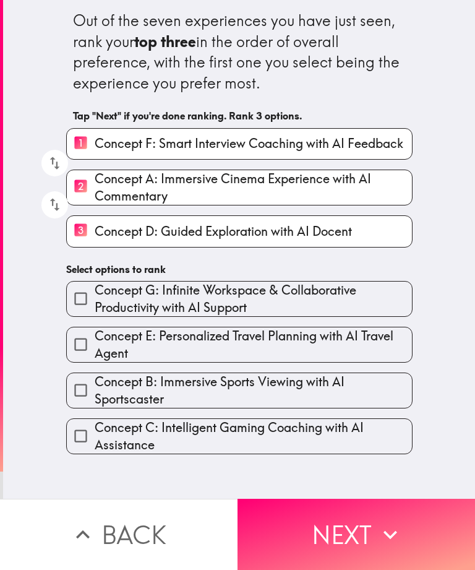
click at [342, 396] on span "Concept B: Immersive Sports Viewing with AI Sportscaster" at bounding box center [253, 390] width 317 height 35
click at [95, 396] on input "Concept B: Immersive Sports Viewing with AI Sportscaster" at bounding box center [81, 390] width 28 height 28
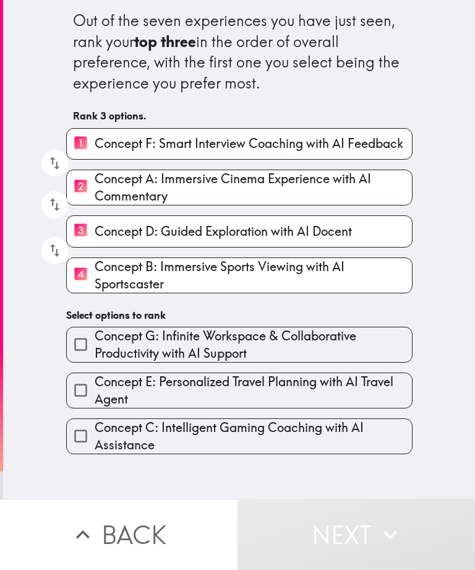
click at [349, 345] on span "Concept G: Infinite Workspace & Collaborative Productivity with AI Support" at bounding box center [253, 344] width 317 height 35
click at [95, 345] on input "Concept G: Infinite Workspace & Collaborative Productivity with AI Support" at bounding box center [81, 344] width 28 height 28
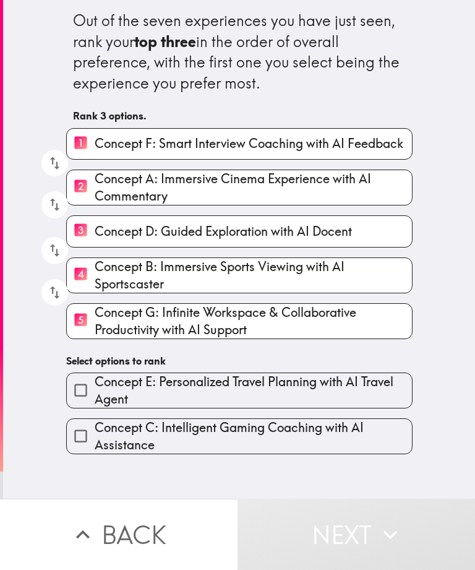
click at [354, 427] on span "Concept C: Intelligent Gaming Coaching with AI Assistance" at bounding box center [253, 436] width 317 height 35
click at [95, 427] on input "Concept C: Intelligent Gaming Coaching with AI Assistance" at bounding box center [81, 436] width 28 height 28
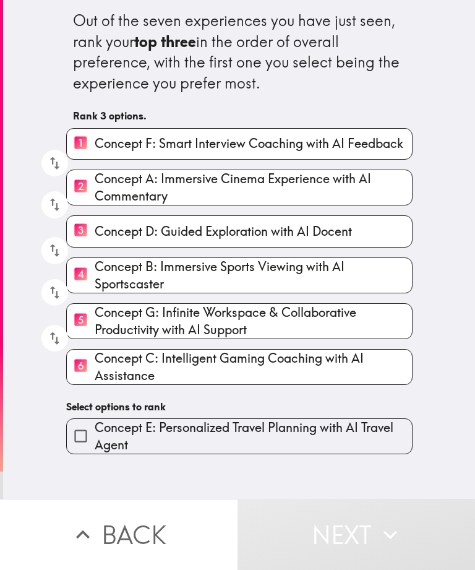
click at [359, 384] on span "Concept C: Intelligent Gaming Coaching with AI Assistance" at bounding box center [253, 366] width 317 height 35
click at [95, 382] on input "6 Concept C: Intelligent Gaming Coaching with AI Assistance" at bounding box center [81, 366] width 28 height 30
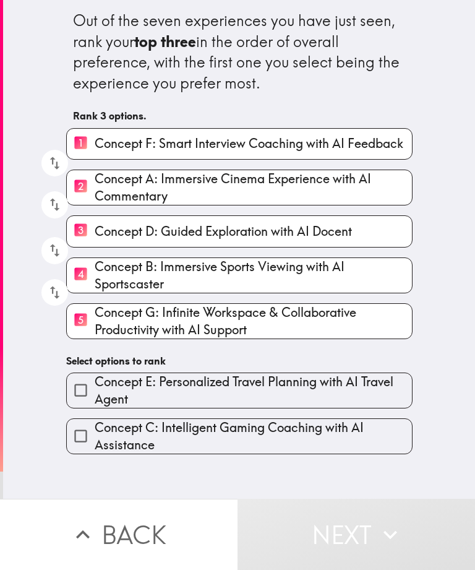
click at [366, 422] on span "Concept C: Intelligent Gaming Coaching with AI Assistance" at bounding box center [253, 436] width 317 height 35
click at [95, 422] on input "Concept C: Intelligent Gaming Coaching with AI Assistance" at bounding box center [81, 436] width 28 height 28
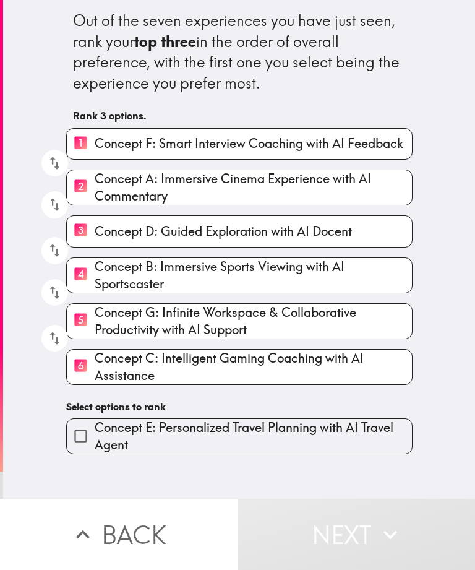
click at [378, 430] on span "Concept E: Personalized Travel Planning with AI Travel Agent" at bounding box center [253, 436] width 317 height 35
click at [95, 430] on input "Concept E: Personalized Travel Planning with AI Travel Agent" at bounding box center [81, 436] width 28 height 28
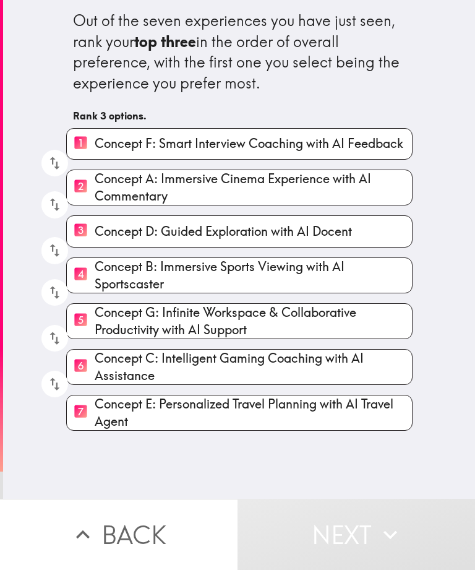
click at [289, 283] on span "Concept B: Immersive Sports Viewing with AI Sportscaster" at bounding box center [253, 275] width 317 height 35
click at [95, 283] on input "4 Concept B: Immersive Sports Viewing with AI Sportscaster" at bounding box center [81, 275] width 28 height 30
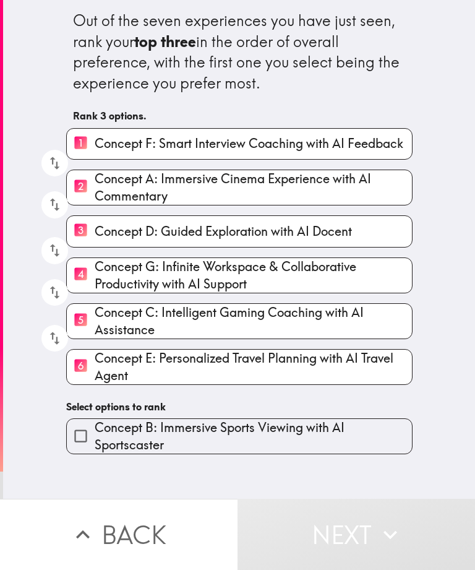
click at [255, 366] on span "Concept E: Personalized Travel Planning with AI Travel Agent" at bounding box center [253, 366] width 317 height 35
click at [95, 366] on input "6 Concept E: Personalized Travel Planning with AI Travel Agent" at bounding box center [81, 366] width 28 height 30
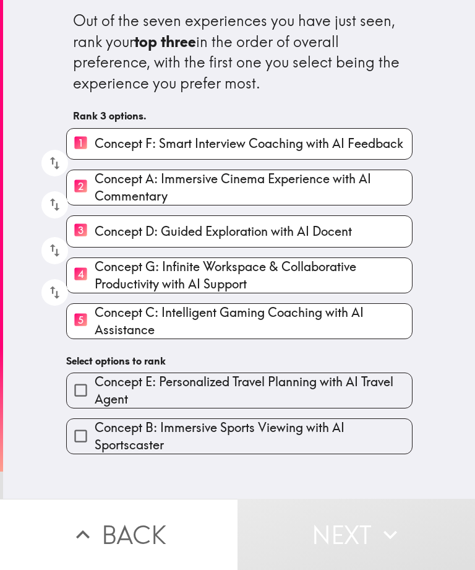
click at [271, 318] on span "Concept C: Intelligent Gaming Coaching with AI Assistance" at bounding box center [253, 321] width 317 height 35
click at [95, 318] on input "5 Concept C: Intelligent Gaming Coaching with AI Assistance" at bounding box center [81, 321] width 28 height 30
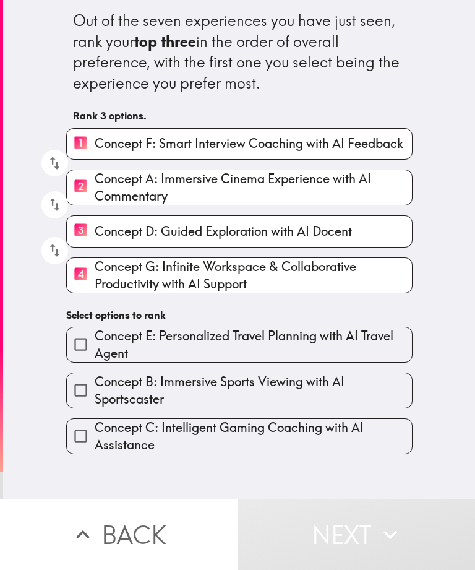
click at [291, 279] on span "Concept G: Infinite Workspace & Collaborative Productivity with AI Support" at bounding box center [253, 275] width 317 height 35
click at [95, 279] on input "4 Concept G: Infinite Workspace & Collaborative Productivity with AI Support" at bounding box center [81, 275] width 28 height 30
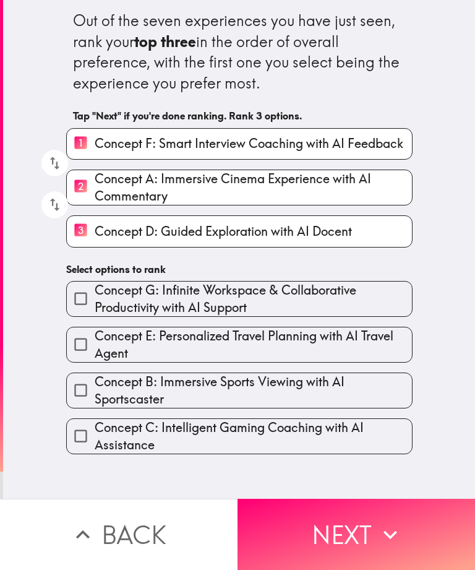
click at [380, 535] on icon "button" at bounding box center [390, 534] width 27 height 27
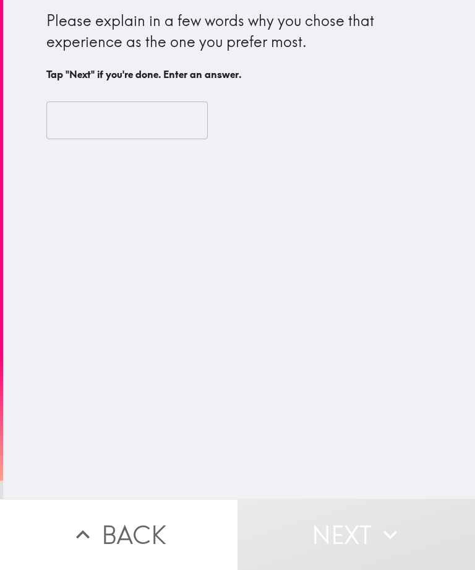
click at [185, 126] on input "text" at bounding box center [126, 120] width 161 height 38
type input "N"
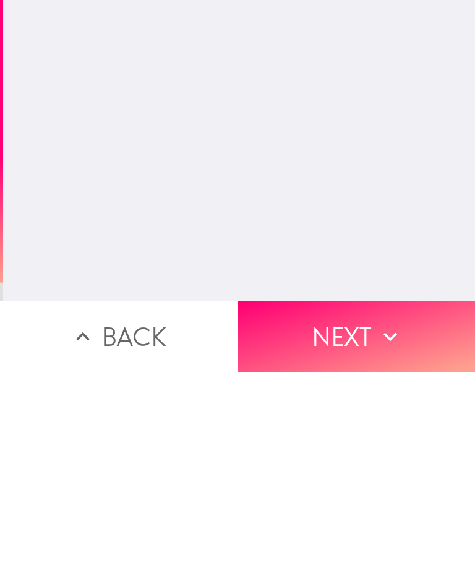
type input "The duality of it all."
click at [379, 521] on icon "button" at bounding box center [390, 534] width 27 height 27
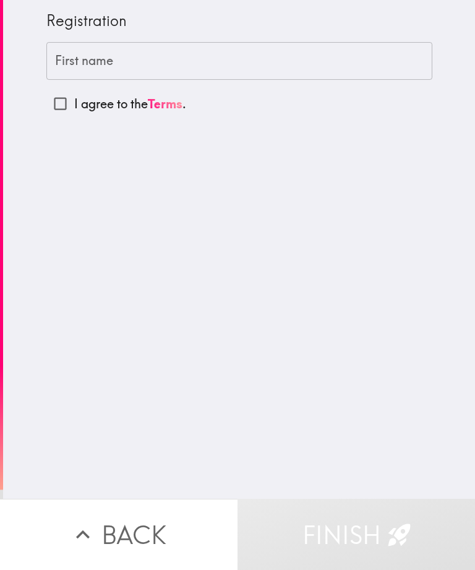
click at [355, 79] on input "First name" at bounding box center [239, 61] width 386 height 38
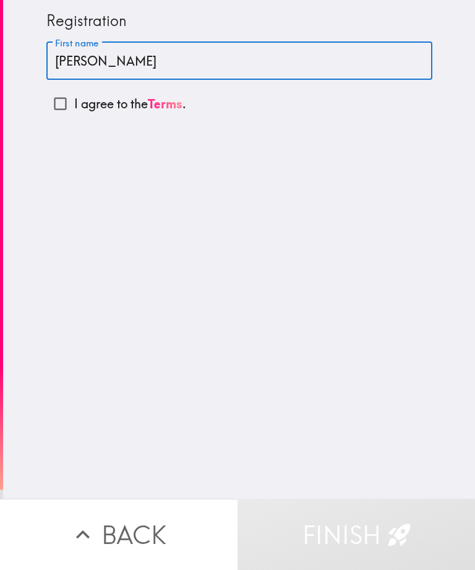
type input "[PERSON_NAME]"
click at [59, 108] on input "I agree to the Terms ." at bounding box center [60, 104] width 28 height 28
checkbox input "true"
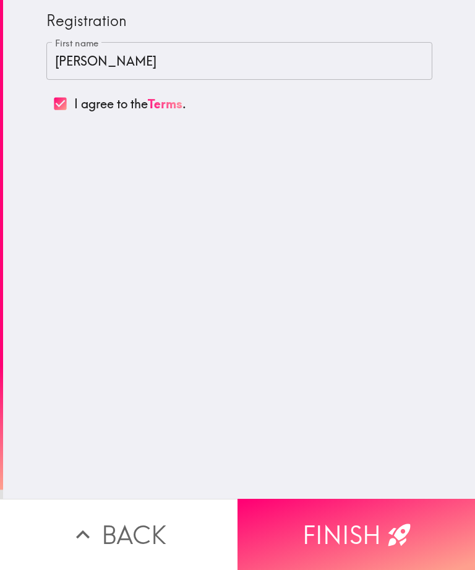
click at [319, 519] on button "Finish" at bounding box center [357, 534] width 238 height 71
